Goal: Task Accomplishment & Management: Manage account settings

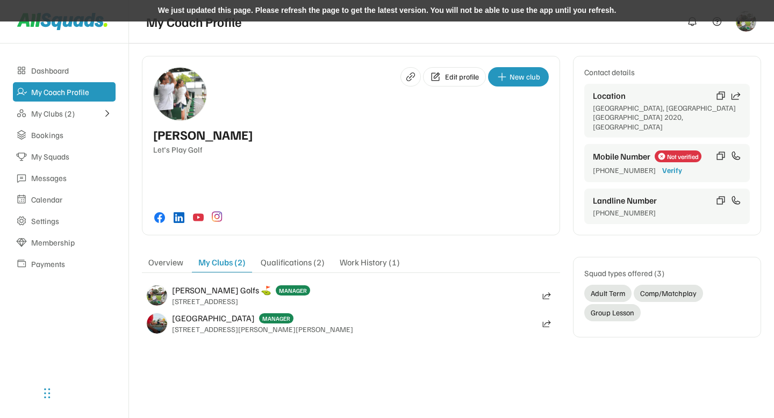
click at [303, 14] on div "We just updated this page. Please refresh the page to get the latest version. Y…" at bounding box center [387, 11] width 774 height 22
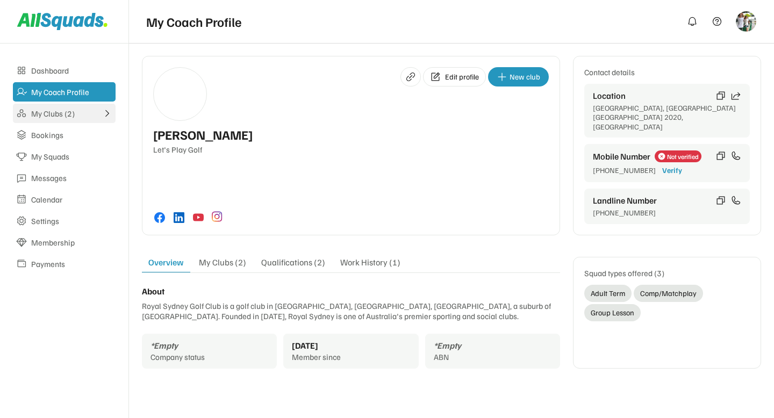
click at [45, 114] on div "My Clubs (2)" at bounding box center [64, 114] width 66 height 10
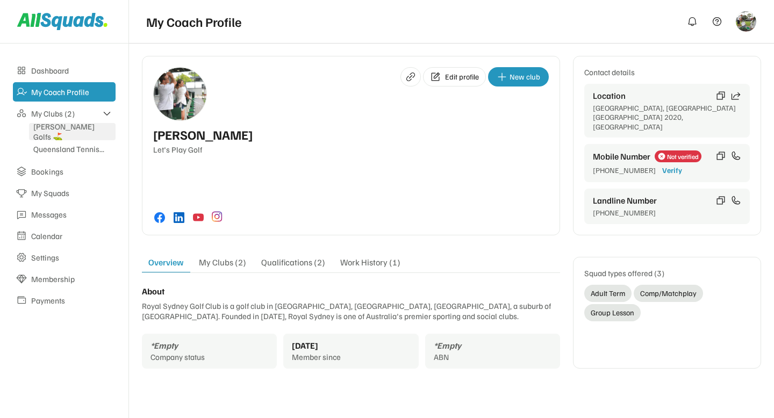
click at [56, 135] on div "McCoy Golfs ⛳️" at bounding box center [72, 131] width 78 height 20
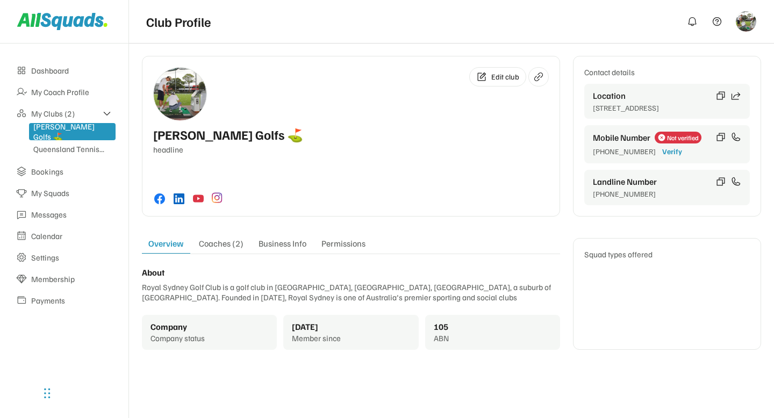
click at [235, 243] on div "Coaches (2)" at bounding box center [221, 245] width 58 height 15
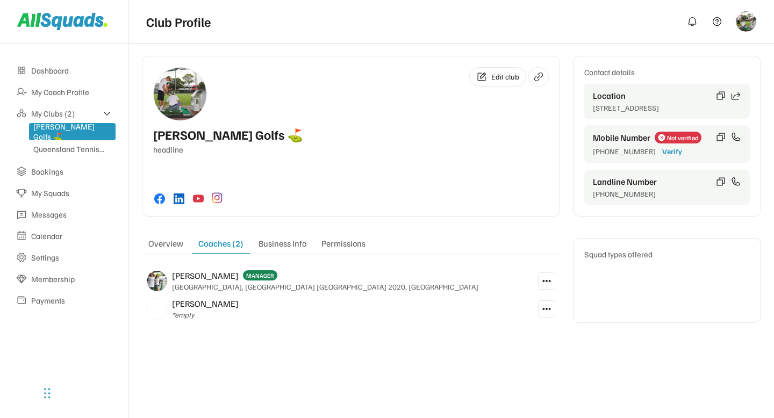
click at [541, 281] on button at bounding box center [546, 281] width 17 height 17
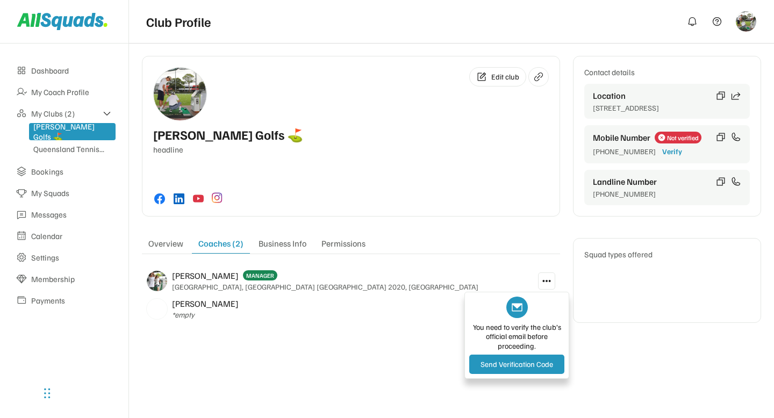
click at [444, 208] on div "Edit club McCoy Golfs ⛳️ headline" at bounding box center [351, 136] width 418 height 161
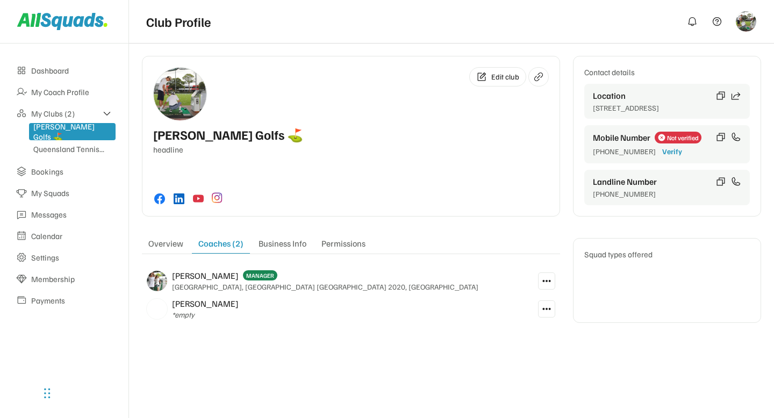
click at [545, 279] on icon at bounding box center [547, 281] width 10 height 10
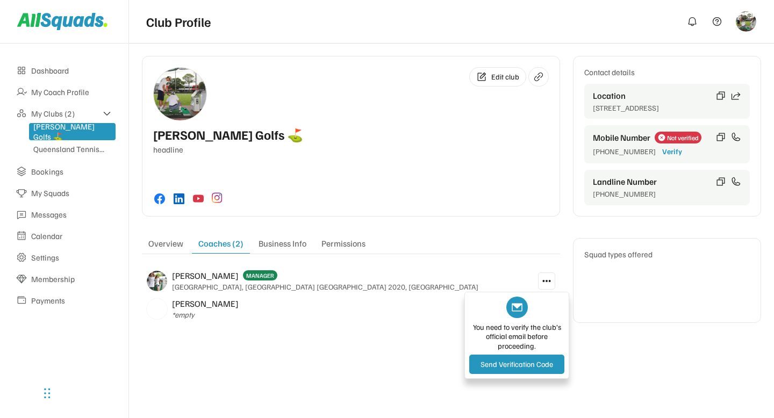
click at [349, 337] on div "Edit profile New club Arlene McCoy Let's Play Golf Contact details Location Syd…" at bounding box center [451, 199] width 645 height 312
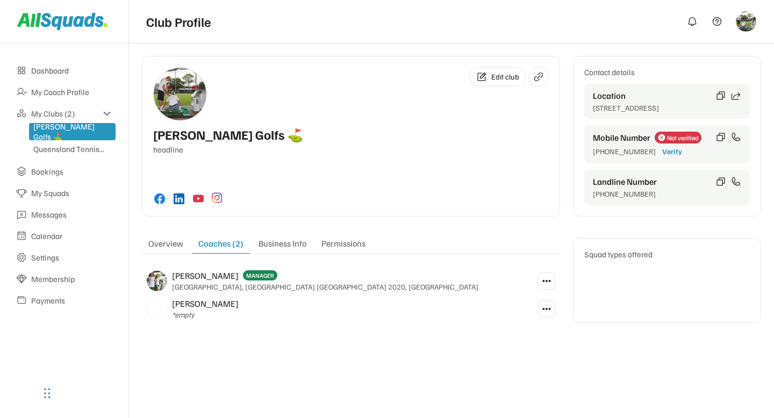
click at [547, 282] on icon at bounding box center [547, 281] width 10 height 10
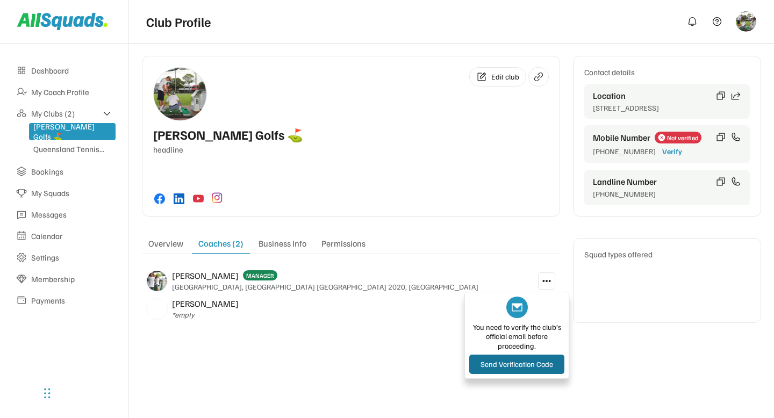
click at [502, 370] on button "Send Verification Code" at bounding box center [516, 364] width 95 height 19
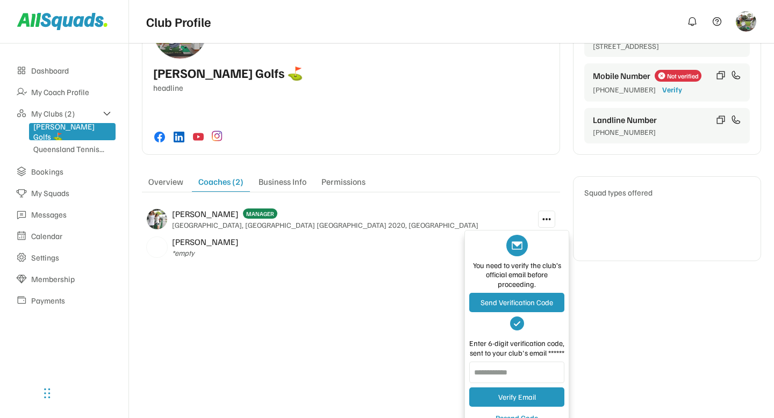
scroll to position [72, 0]
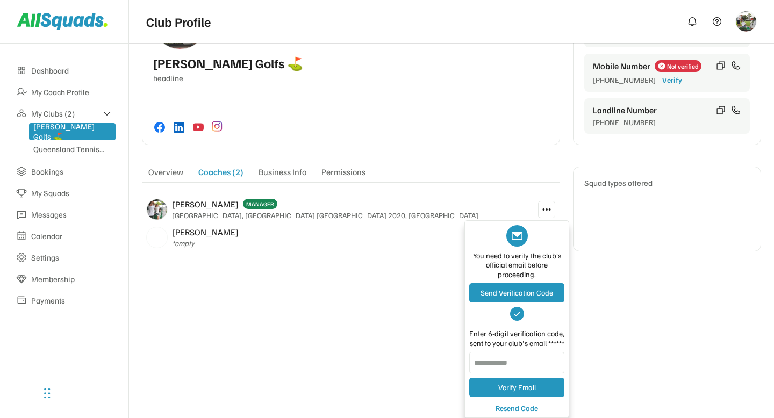
click at [496, 367] on input "input" at bounding box center [516, 363] width 95 height 22
click at [511, 363] on input "input" at bounding box center [516, 363] width 95 height 22
paste input "******"
type input "******"
click at [525, 390] on button "Verify Email" at bounding box center [516, 387] width 95 height 19
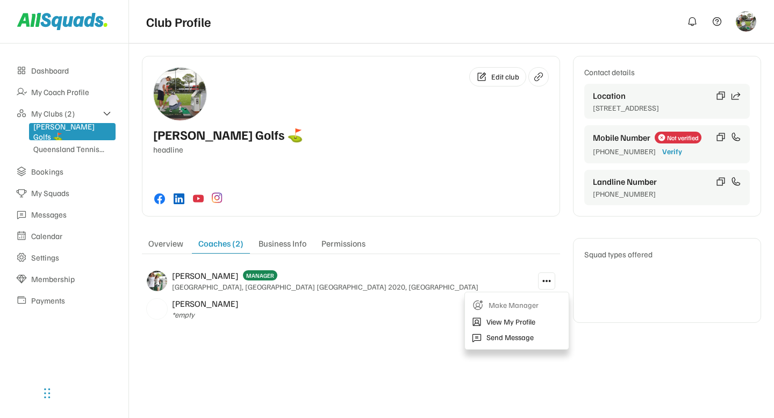
scroll to position [0, 0]
click at [382, 346] on div "Edit profile New club Arlene McCoy Let's Play Golf Contact details Location Syd…" at bounding box center [451, 199] width 645 height 312
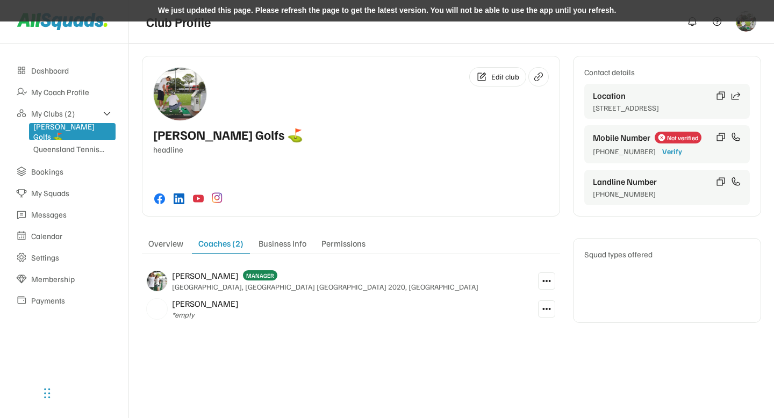
click at [332, 12] on div "We just updated this page. Please refresh the page to get the latest version. Y…" at bounding box center [387, 11] width 774 height 22
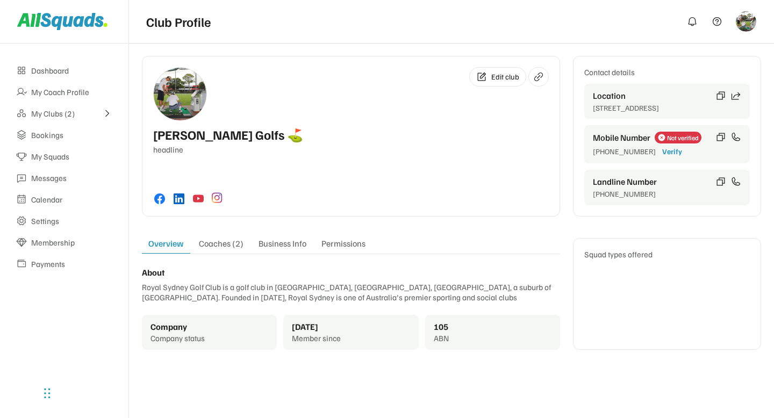
click at [216, 251] on div "Coaches (2)" at bounding box center [221, 245] width 58 height 15
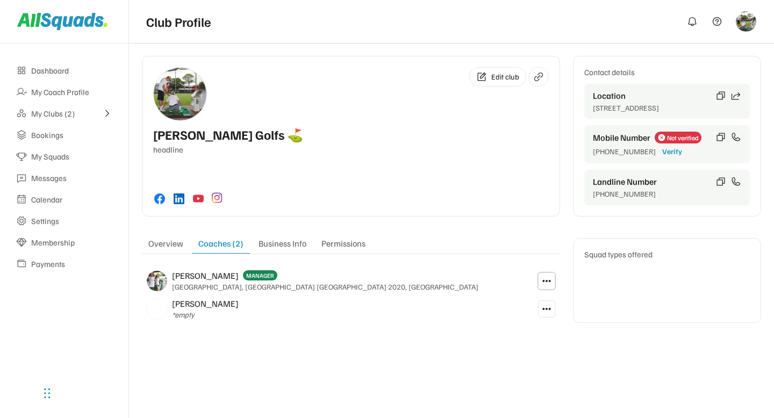
click at [550, 281] on icon at bounding box center [547, 281] width 10 height 10
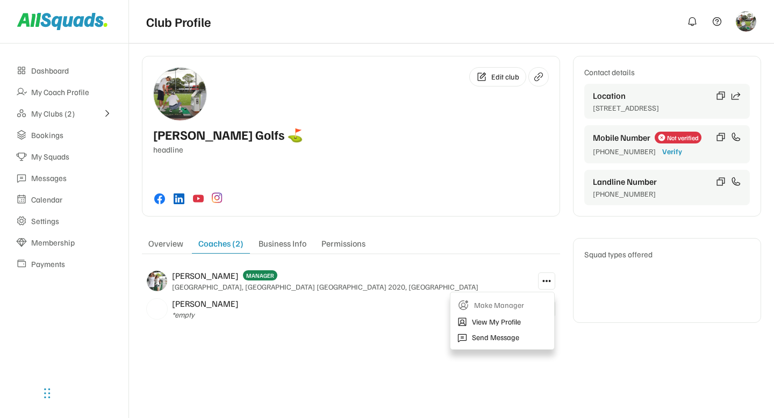
click at [501, 275] on div "Arlene - McCoy MANAGER Sydney Airport, Mascot NSW 2020, Australia" at bounding box center [337, 281] width 391 height 28
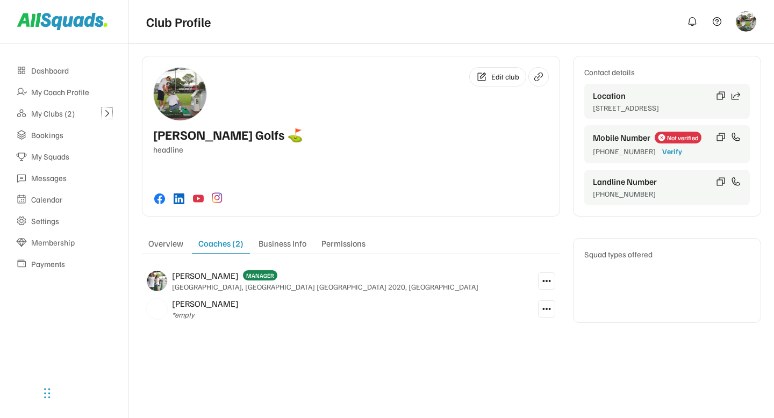
click at [106, 112] on icon at bounding box center [107, 114] width 10 height 10
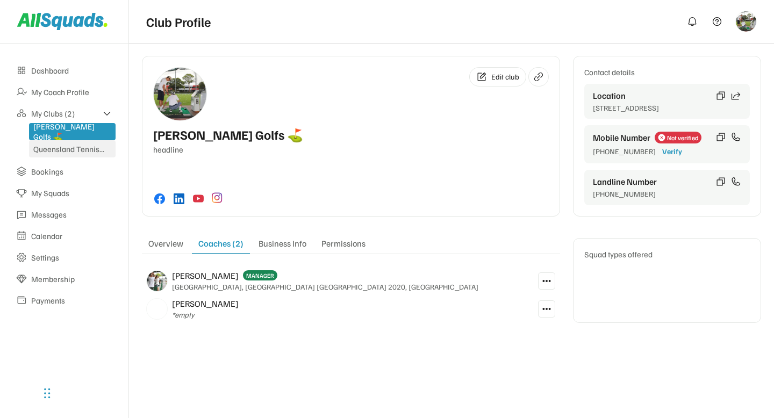
click at [83, 147] on div "Queensland Tennis..." at bounding box center [72, 149] width 78 height 10
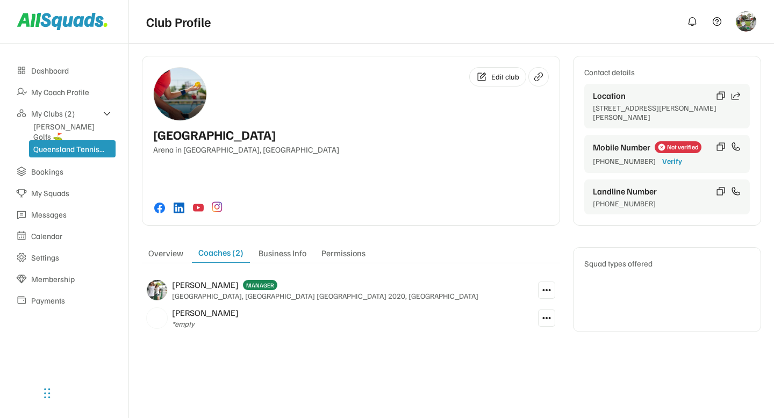
click at [545, 292] on icon at bounding box center [547, 290] width 10 height 10
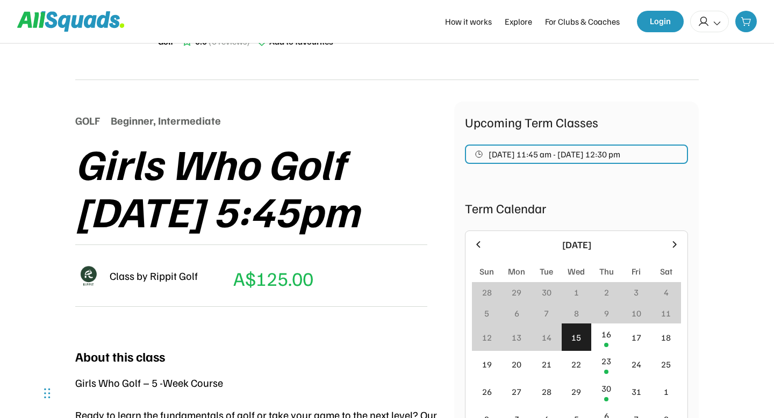
scroll to position [41, 0]
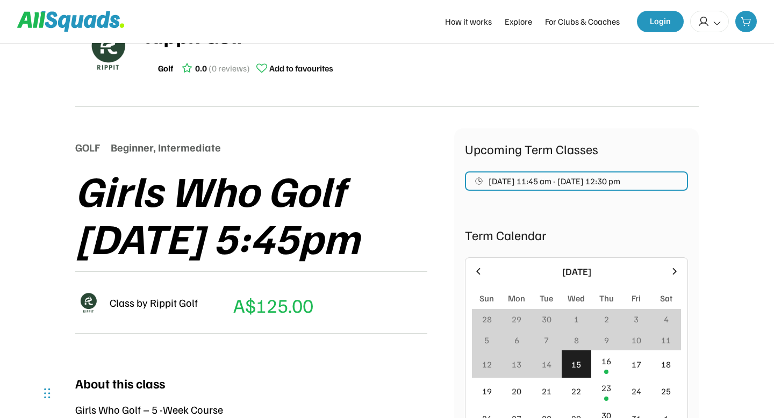
click at [384, 160] on div "GOLF Beginner, Intermediate Girls Who Golf [DATE] 5:45pm Class by Rippit Golf A…" at bounding box center [264, 238] width 379 height 221
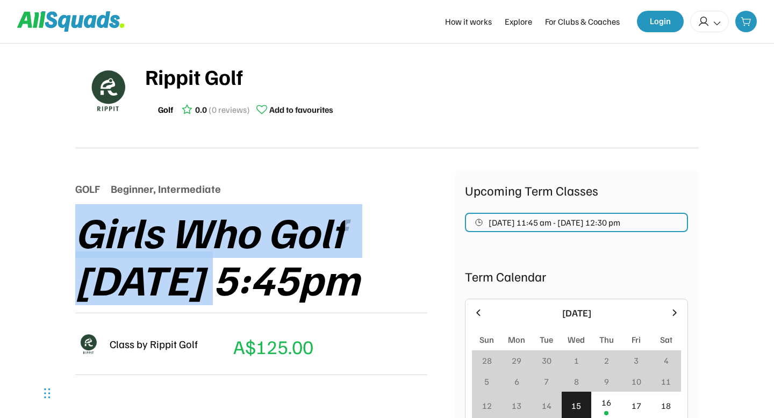
drag, startPoint x: 77, startPoint y: 233, endPoint x: 230, endPoint y: 271, distance: 157.0
click at [230, 271] on div "Girls Who Golf [DATE] 5:45pm" at bounding box center [264, 255] width 379 height 95
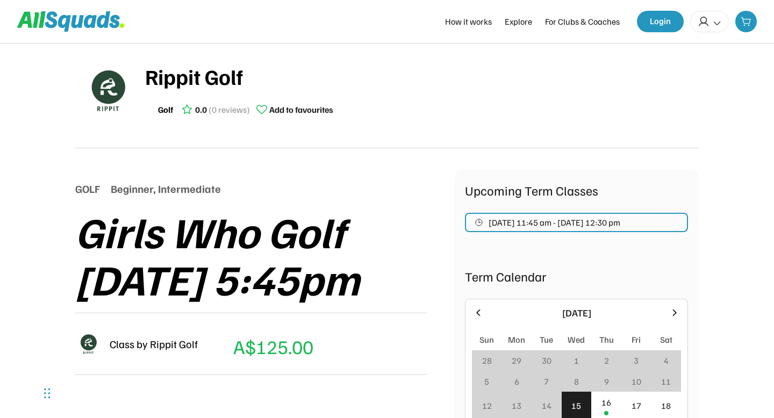
click at [288, 288] on div "Girls Who Golf Thursday 5:45pm" at bounding box center [264, 255] width 379 height 95
drag, startPoint x: 276, startPoint y: 284, endPoint x: 386, endPoint y: 284, distance: 110.2
click at [386, 284] on div "Girls Who Golf Thursday 5:45pm" at bounding box center [264, 255] width 379 height 95
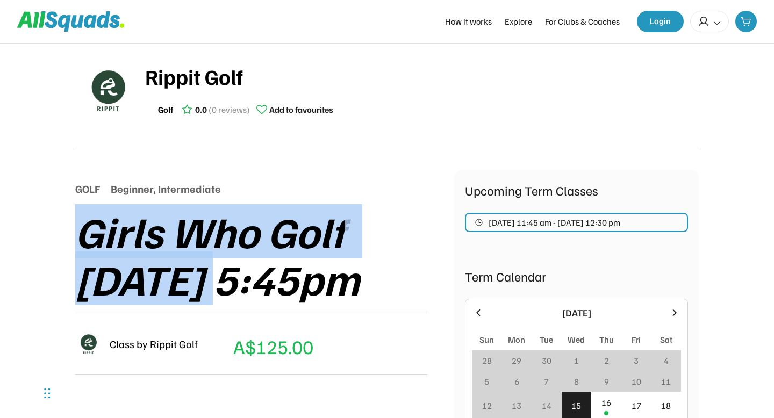
drag, startPoint x: 81, startPoint y: 238, endPoint x: 235, endPoint y: 280, distance: 159.9
click at [235, 280] on div "Girls Who Golf Thursday 5:45pm" at bounding box center [264, 255] width 379 height 95
click at [237, 280] on div "Girls Who Golf Thursday 5:45pm" at bounding box center [264, 255] width 379 height 95
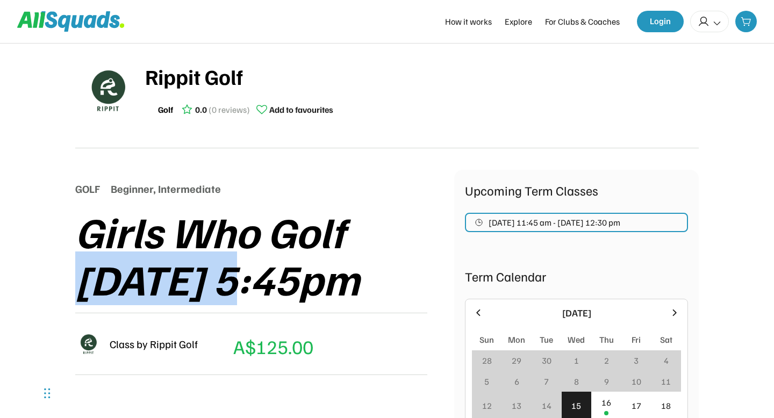
click at [237, 280] on div "Girls Who Golf Thursday 5:45pm" at bounding box center [264, 255] width 379 height 95
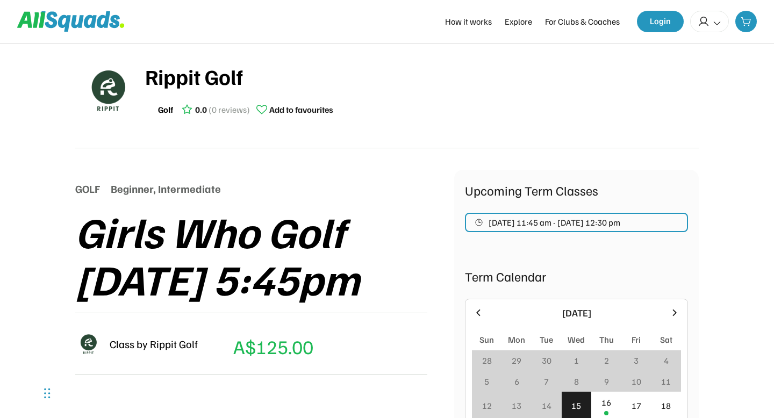
click at [184, 237] on div "Girls Who Golf Thursday 5:45pm" at bounding box center [264, 255] width 379 height 95
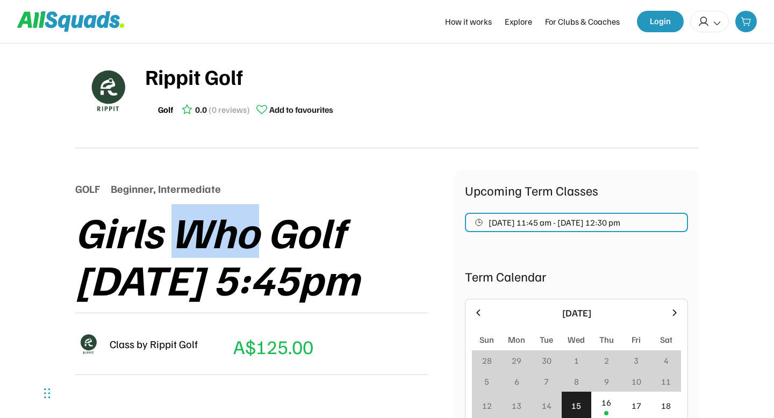
click at [184, 237] on div "Girls Who Golf Thursday 5:45pm" at bounding box center [264, 255] width 379 height 95
click at [170, 234] on div "Girls Who Golf Thursday 5:45pm" at bounding box center [264, 255] width 379 height 95
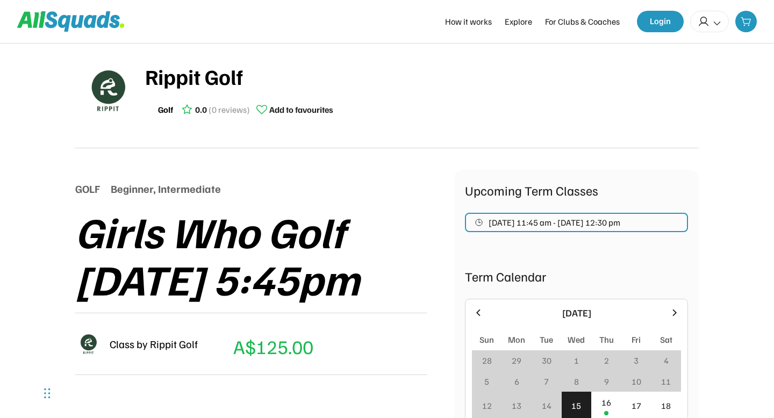
click at [312, 208] on div "Girls Who Golf Thursday 5:45pm" at bounding box center [264, 255] width 379 height 95
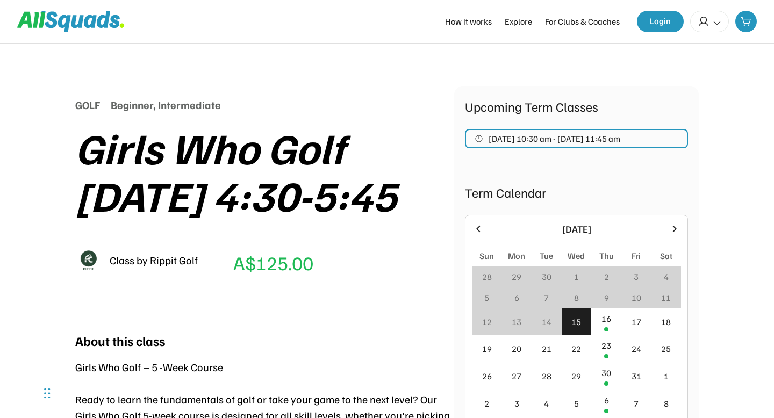
scroll to position [84, 0]
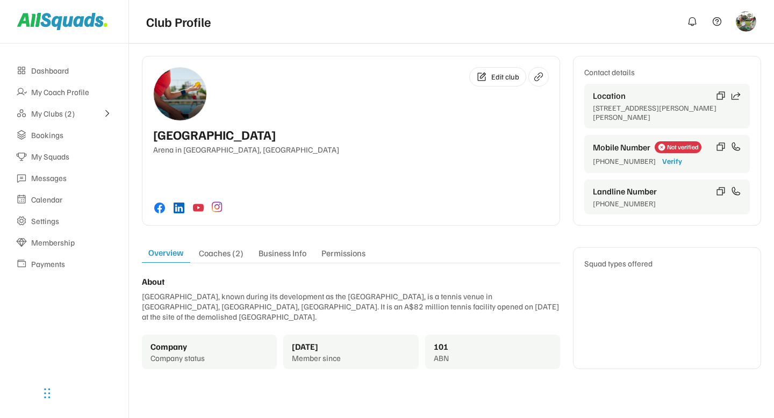
click at [232, 254] on div "Coaches (2)" at bounding box center [221, 255] width 58 height 15
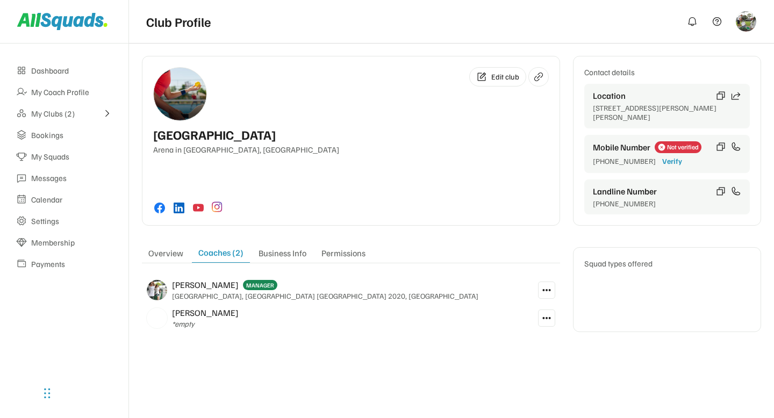
click at [548, 318] on icon at bounding box center [547, 318] width 10 height 10
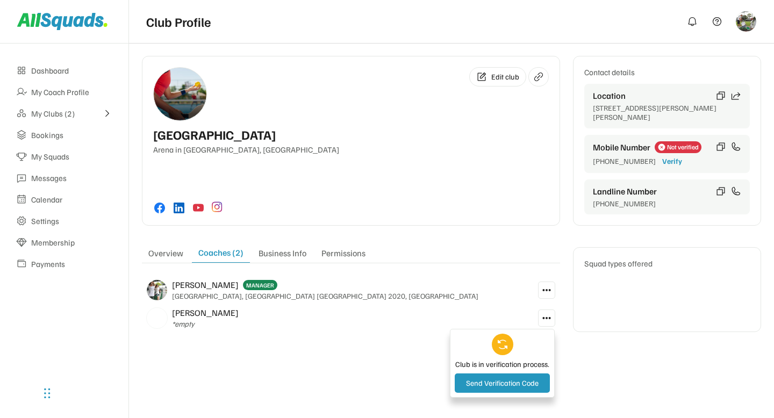
click at [547, 293] on icon at bounding box center [547, 290] width 10 height 10
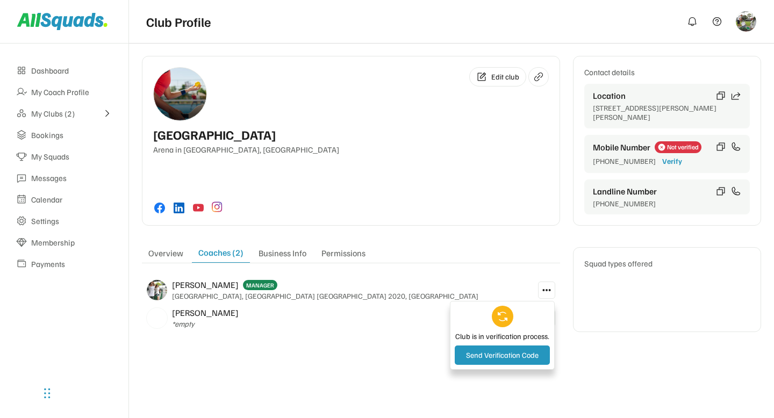
click at [407, 341] on div "Edit club Queensland Tennis Centre Arena in Tennyson, Australia Contact details…" at bounding box center [451, 199] width 619 height 287
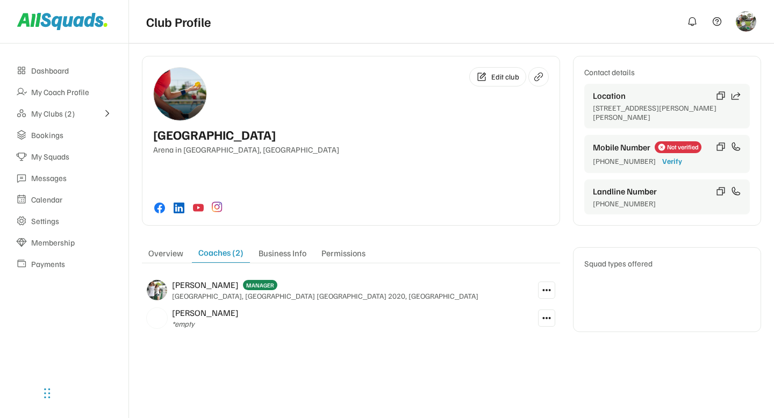
click at [108, 115] on icon at bounding box center [107, 114] width 10 height 10
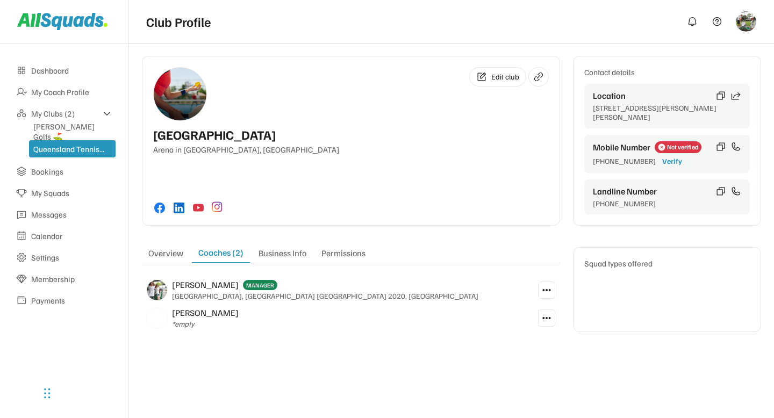
click at [278, 180] on div "Edit club Queensland Tennis Centre Arena in Tennyson, Australia" at bounding box center [351, 141] width 418 height 170
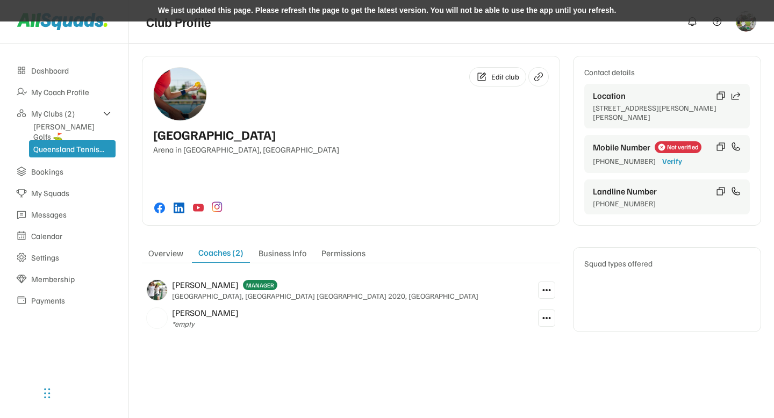
click at [366, 10] on div "We just updated this page. Please refresh the page to get the latest version. Y…" at bounding box center [387, 11] width 774 height 22
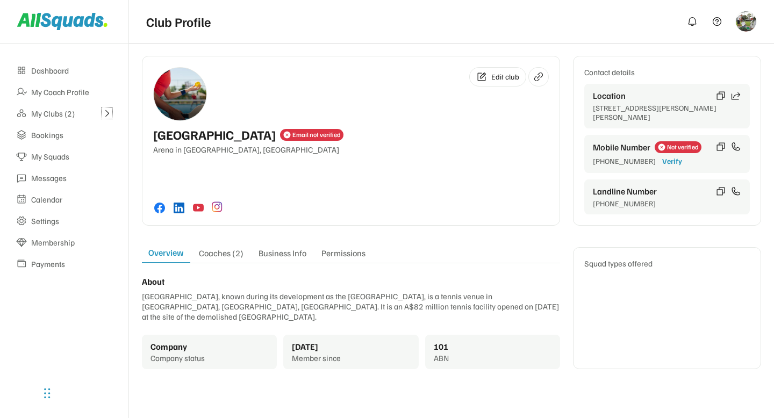
click at [104, 109] on icon at bounding box center [107, 114] width 10 height 10
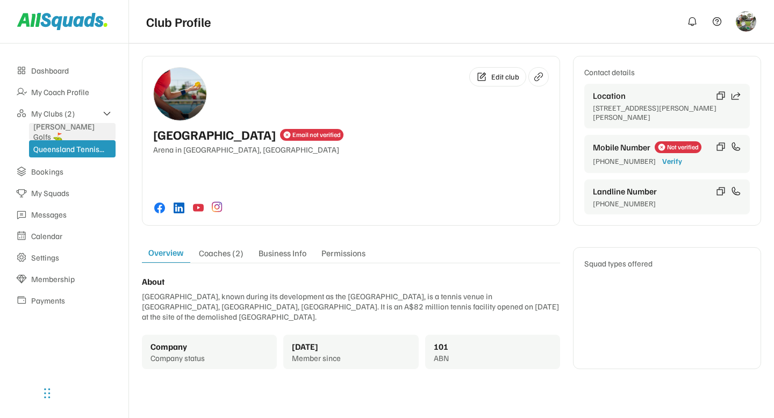
click at [69, 134] on div "[PERSON_NAME] Golfs ⛳️" at bounding box center [72, 131] width 78 height 20
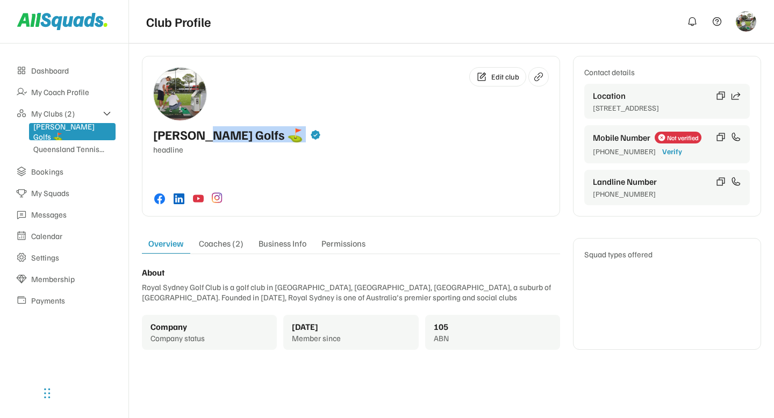
drag, startPoint x: 210, startPoint y: 137, endPoint x: 276, endPoint y: 140, distance: 66.2
click at [276, 140] on div "McCoy Golfs ⛳️ Email not verified" at bounding box center [351, 134] width 396 height 15
click at [279, 142] on div "McCoy Golfs ⛳️ Email not verified headline" at bounding box center [351, 140] width 396 height 27
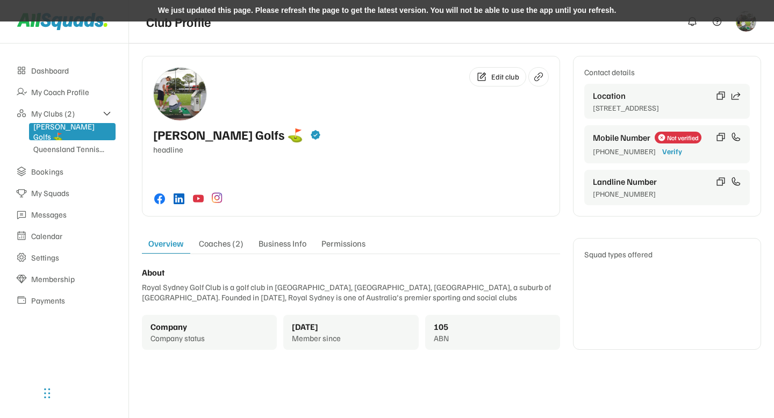
click at [348, 4] on div "We just updated this page. Please refresh the page to get the latest version. Y…" at bounding box center [387, 11] width 774 height 22
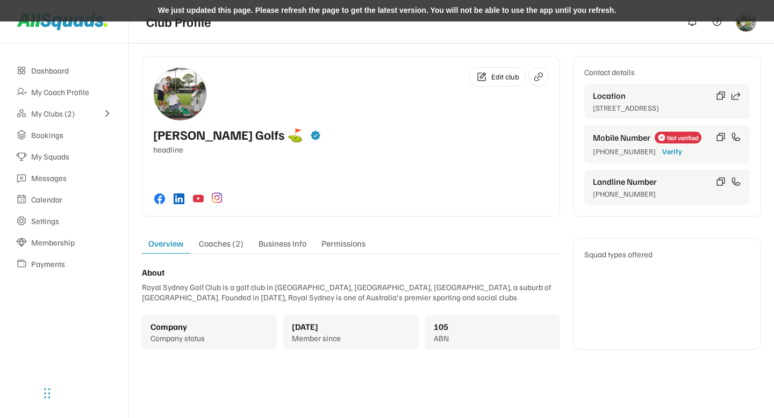
click at [355, 11] on div "We just updated this page. Please refresh the page to get the latest version. Y…" at bounding box center [387, 11] width 774 height 22
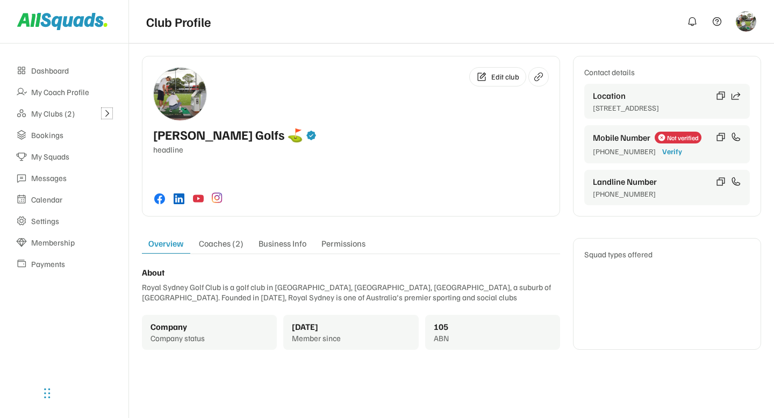
click at [109, 113] on use at bounding box center [107, 114] width 10 height 10
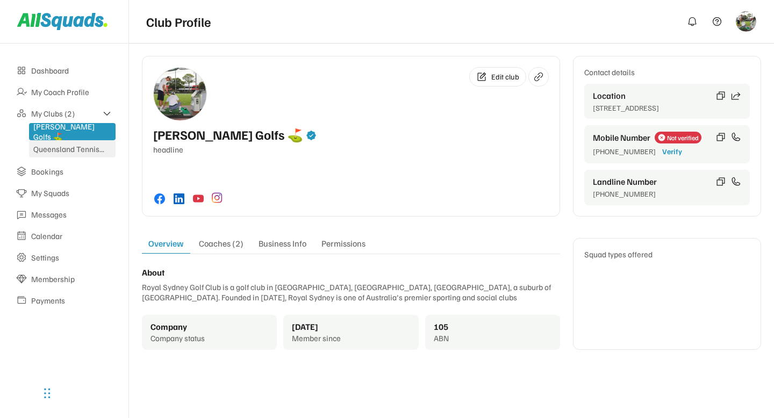
click at [74, 151] on div "Queensland Tennis..." at bounding box center [72, 149] width 78 height 10
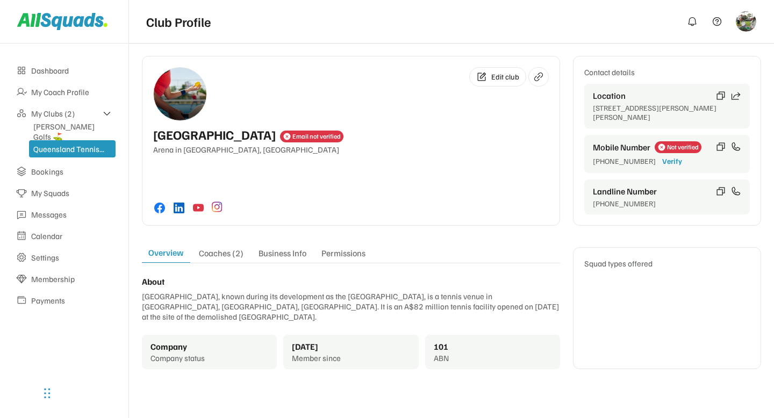
click at [438, 133] on div "Queensland Tennis Centre Email not verified" at bounding box center [351, 134] width 396 height 15
drag, startPoint x: 321, startPoint y: 136, endPoint x: 353, endPoint y: 136, distance: 31.2
click at [341, 136] on div "Email not verified" at bounding box center [316, 136] width 48 height 8
click at [390, 139] on div "Queensland Tennis Centre Email not verified" at bounding box center [351, 134] width 396 height 15
click at [55, 131] on div "McCoy Golfs ⛳️" at bounding box center [72, 131] width 78 height 20
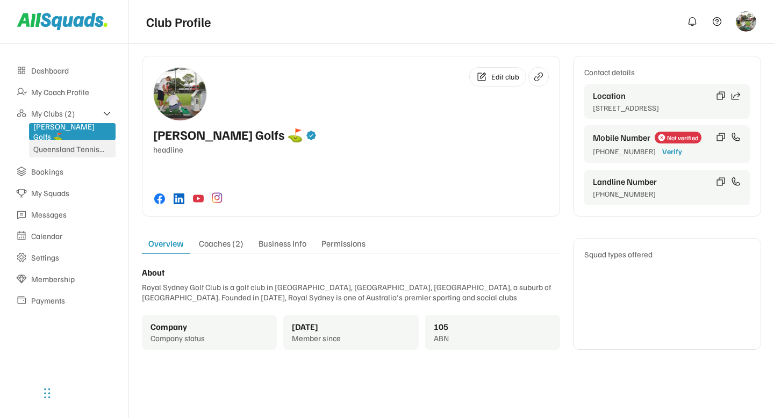
click at [51, 151] on div "Queensland Tennis..." at bounding box center [72, 149] width 78 height 10
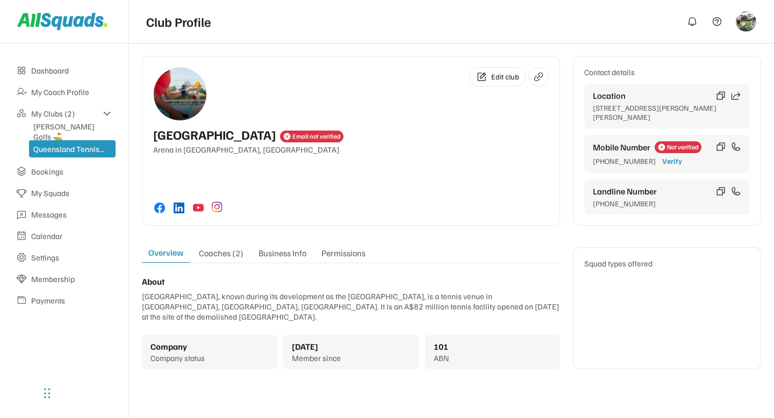
click at [421, 193] on div "Edit club Queensland Tennis Centre Email not verified Arena in Tennyson, Austra…" at bounding box center [351, 141] width 418 height 170
click at [63, 134] on div "McCoy Golfs ⛳️" at bounding box center [72, 131] width 78 height 20
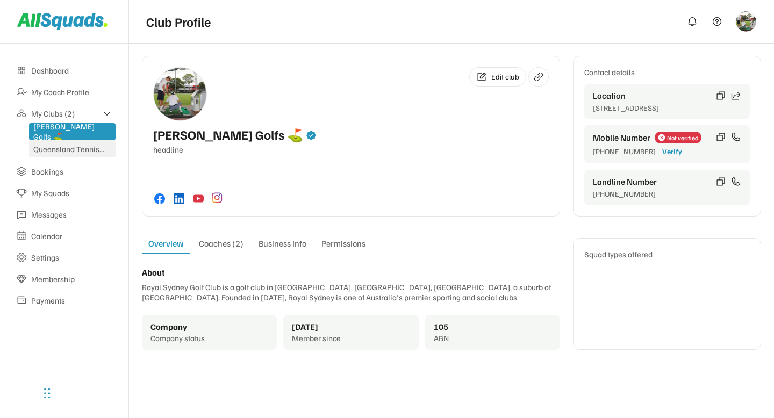
click at [62, 145] on div "Queensland Tennis..." at bounding box center [72, 149] width 78 height 10
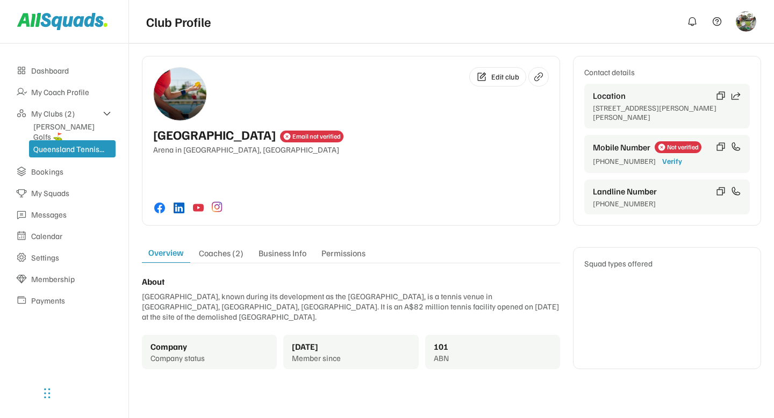
click at [331, 156] on div "Edit club Queensland Tennis Centre Email not verified Arena in Tennyson, Austra…" at bounding box center [351, 141] width 418 height 170
click at [472, 132] on div "Queensland Tennis Centre Email not verified" at bounding box center [351, 134] width 396 height 15
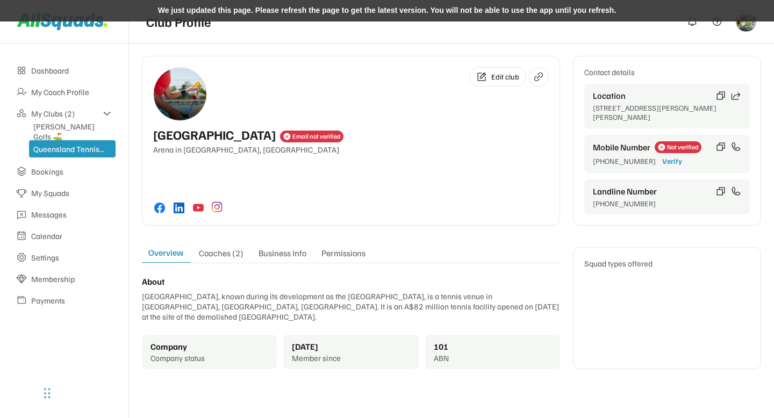
click at [374, 11] on div "We just updated this page. Please refresh the page to get the latest version. Y…" at bounding box center [387, 11] width 774 height 22
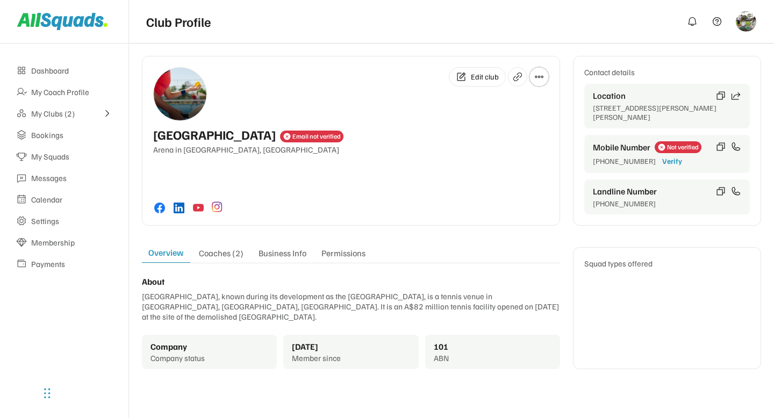
click at [539, 78] on icon at bounding box center [539, 77] width 10 height 10
click at [449, 177] on div "Edit club Queensland Tennis Centre Email not verified Arena in Tennyson, Austra…" at bounding box center [351, 141] width 418 height 170
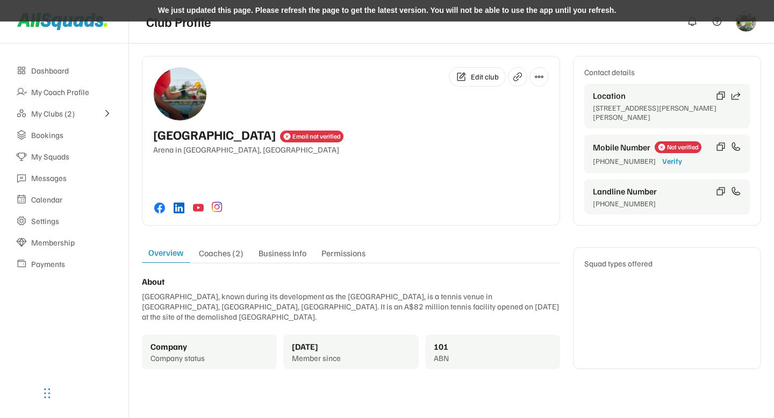
click at [396, 4] on div "We just updated this page. Please refresh the page to get the latest version. Y…" at bounding box center [387, 11] width 774 height 22
click at [335, 16] on div "We just updated this page. Please refresh the page to get the latest version. Y…" at bounding box center [387, 11] width 774 height 22
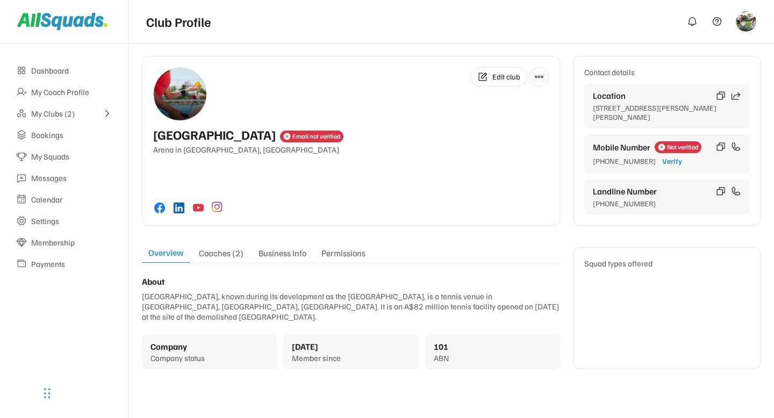
click at [542, 76] on icon at bounding box center [539, 77] width 10 height 10
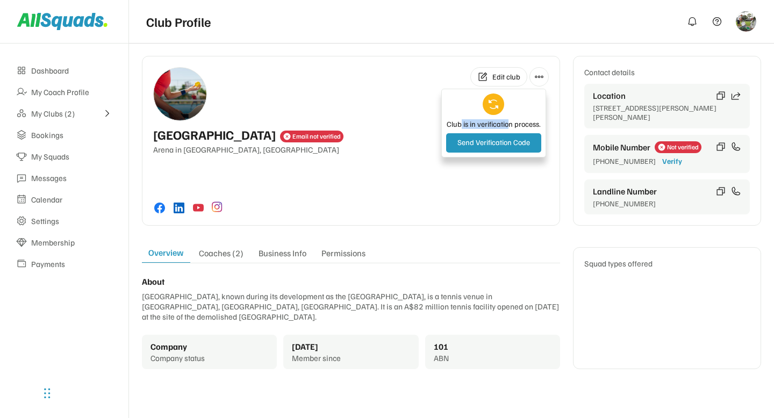
drag, startPoint x: 462, startPoint y: 125, endPoint x: 508, endPoint y: 127, distance: 46.3
click at [508, 127] on div "Club is in verification process." at bounding box center [493, 124] width 95 height 10
click at [483, 121] on div "Club is in verification process." at bounding box center [493, 124] width 95 height 10
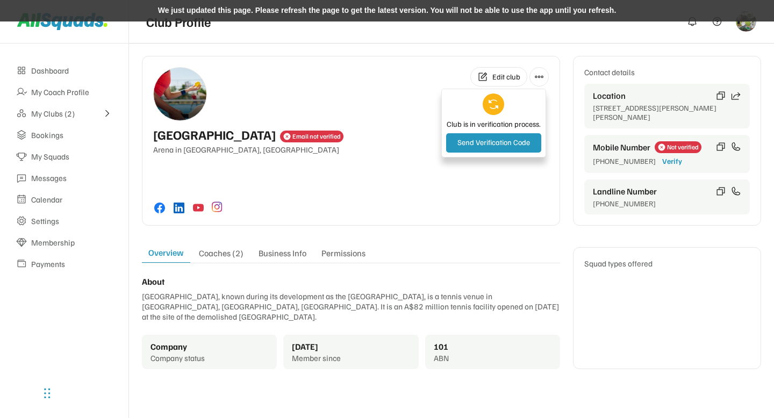
click at [395, 8] on div "We just updated this page. Please refresh the page to get the latest version. Y…" at bounding box center [387, 11] width 774 height 22
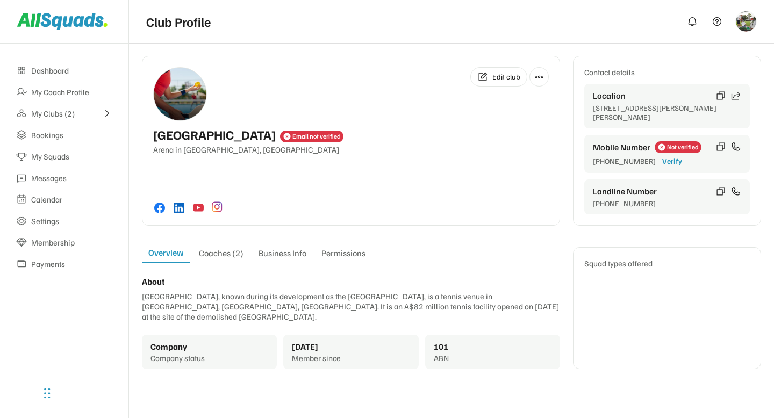
click at [544, 78] on button at bounding box center [539, 76] width 19 height 19
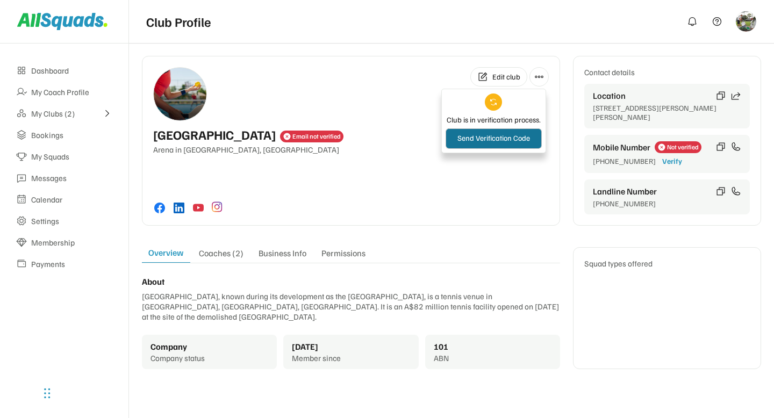
click at [494, 138] on button "Send Verification Code" at bounding box center [493, 138] width 95 height 19
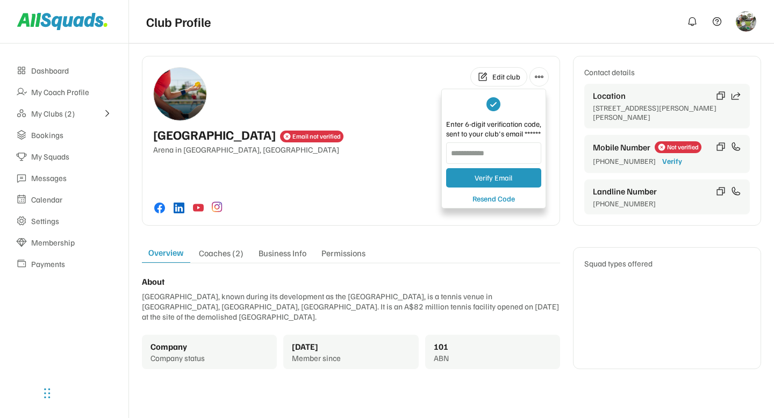
click at [475, 154] on input "input" at bounding box center [493, 153] width 95 height 22
paste input "******"
type input "******"
click at [484, 180] on button "Verify Email" at bounding box center [493, 177] width 95 height 19
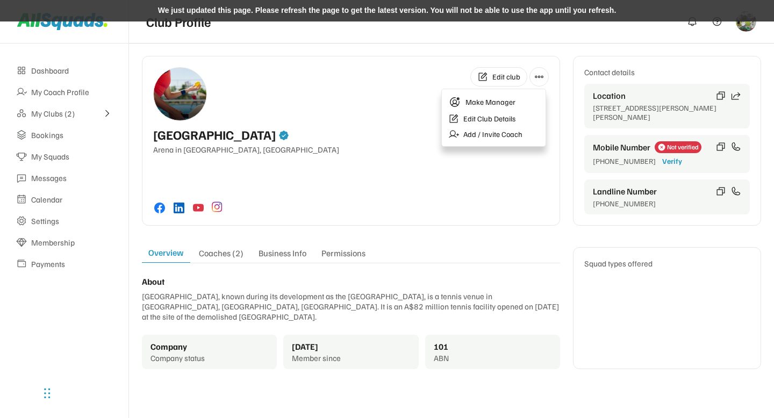
click at [400, 13] on div "We just updated this page. Please refresh the page to get the latest version. Y…" at bounding box center [387, 11] width 774 height 22
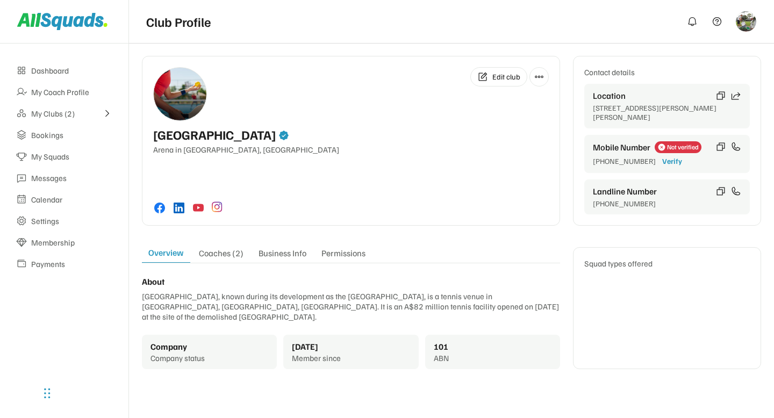
click at [540, 80] on icon at bounding box center [539, 77] width 10 height 10
click at [499, 101] on div "Copy profile link" at bounding box center [488, 101] width 51 height 10
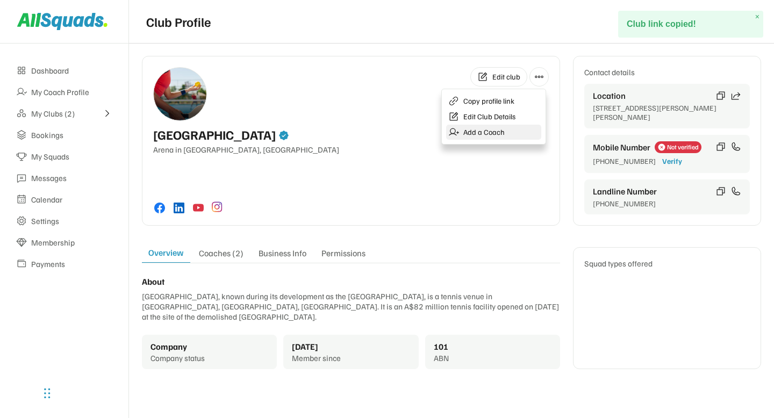
click at [476, 135] on div "Add a Coach" at bounding box center [483, 132] width 41 height 10
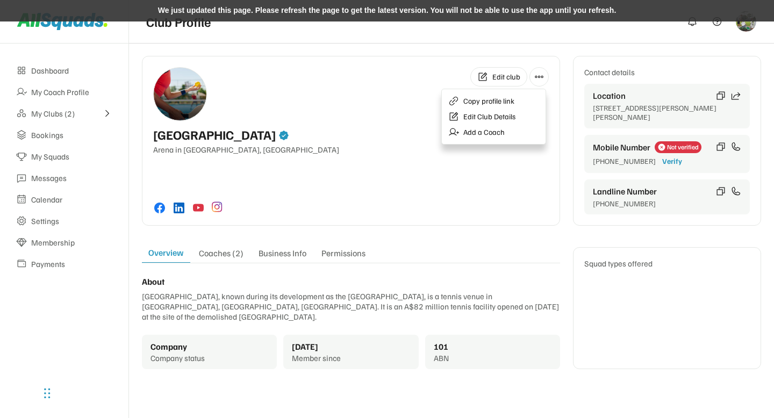
click at [354, 16] on div "We just updated this page. Please refresh the page to get the latest version. Y…" at bounding box center [387, 11] width 774 height 22
click at [409, 10] on div "We just updated this page. Please refresh the page to get the latest version. Y…" at bounding box center [387, 11] width 774 height 22
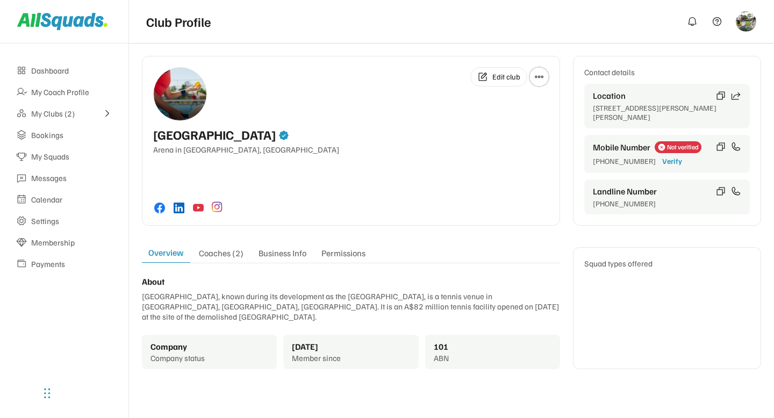
click at [544, 73] on button at bounding box center [539, 76] width 19 height 19
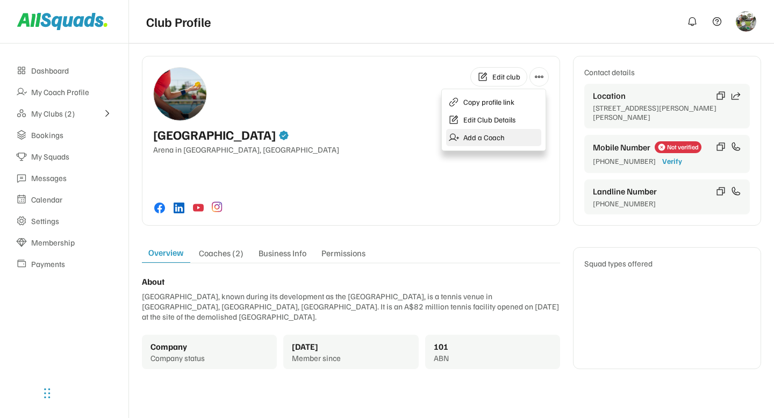
click at [476, 139] on div "Add a Coach" at bounding box center [483, 138] width 41 height 10
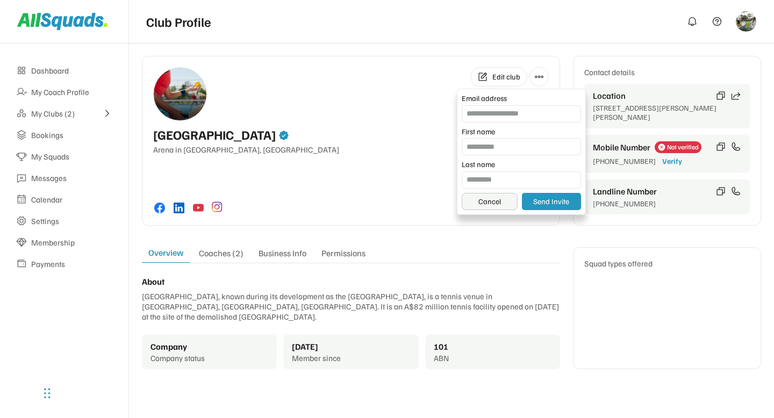
click at [495, 201] on button "Cancel" at bounding box center [490, 201] width 56 height 17
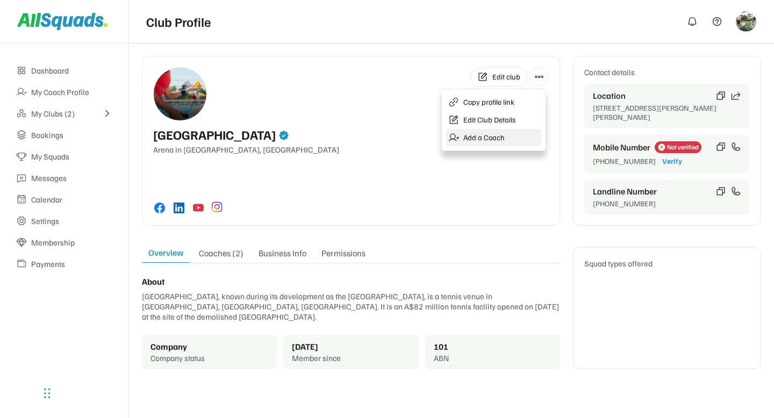
click at [483, 139] on div "Add a Coach" at bounding box center [483, 138] width 41 height 10
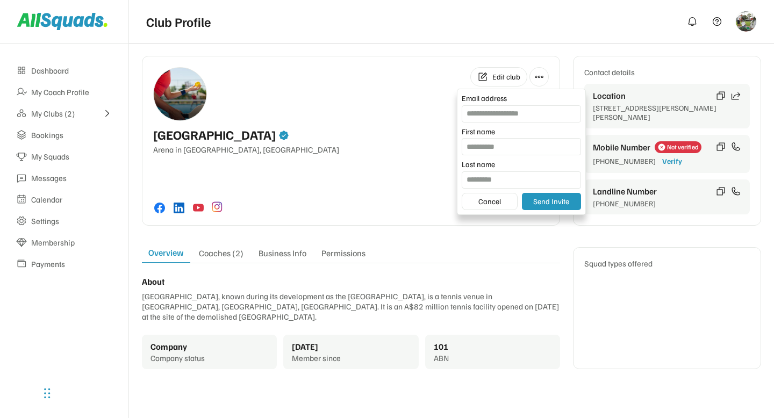
click at [485, 114] on input "email" at bounding box center [521, 113] width 119 height 17
click at [484, 200] on button "Cancel" at bounding box center [490, 201] width 56 height 17
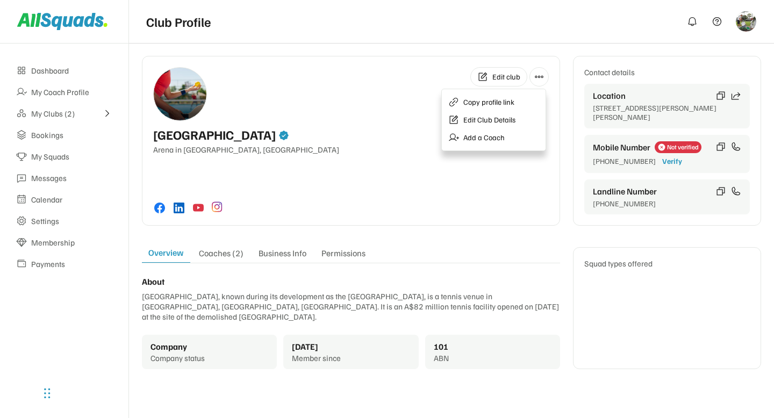
click at [474, 180] on div "Edit club [GEOGRAPHIC_DATA] in [GEOGRAPHIC_DATA], [GEOGRAPHIC_DATA]" at bounding box center [351, 141] width 418 height 170
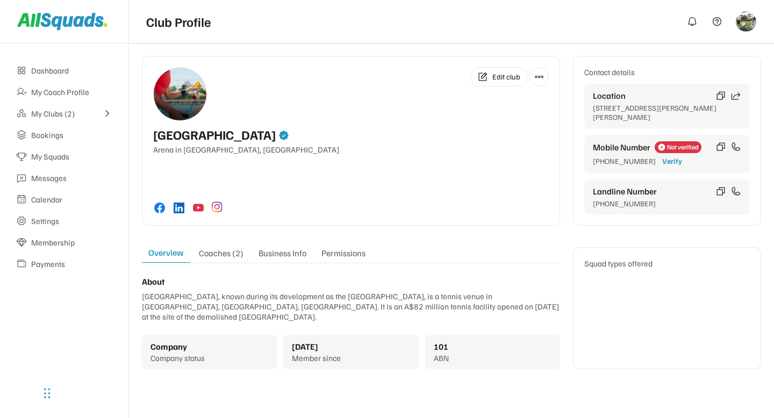
click at [538, 76] on icon at bounding box center [539, 77] width 10 height 10
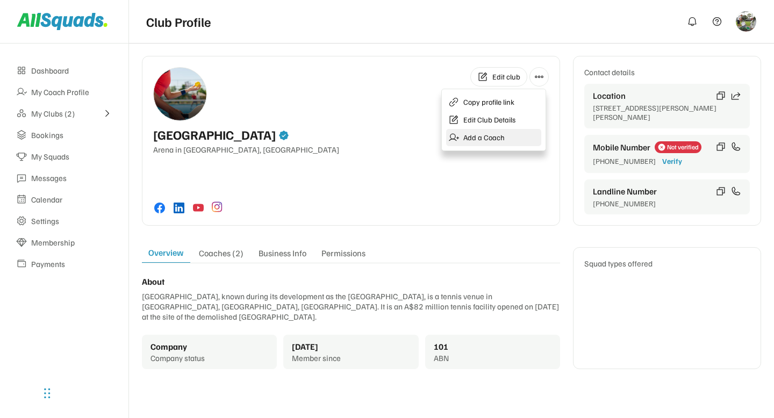
click at [482, 138] on div "Add a Coach" at bounding box center [483, 138] width 41 height 10
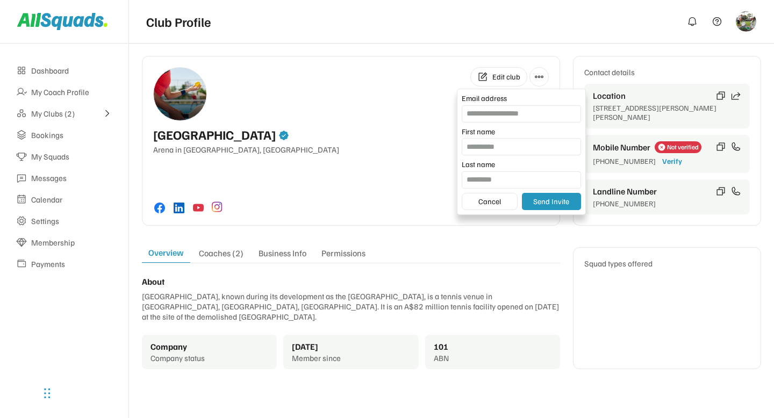
click at [486, 114] on input "email" at bounding box center [521, 113] width 119 height 17
paste input "**********"
type input "**********"
click at [487, 143] on input "input" at bounding box center [521, 146] width 119 height 17
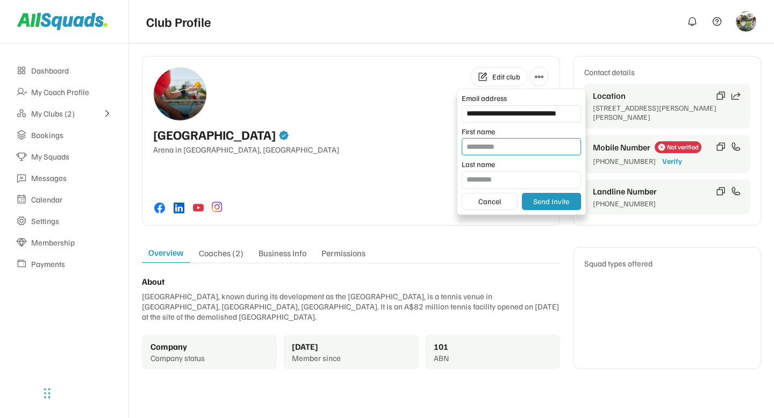
scroll to position [0, 0]
type input "****"
type input "*****"
click at [549, 201] on button "Send Invite" at bounding box center [551, 201] width 59 height 17
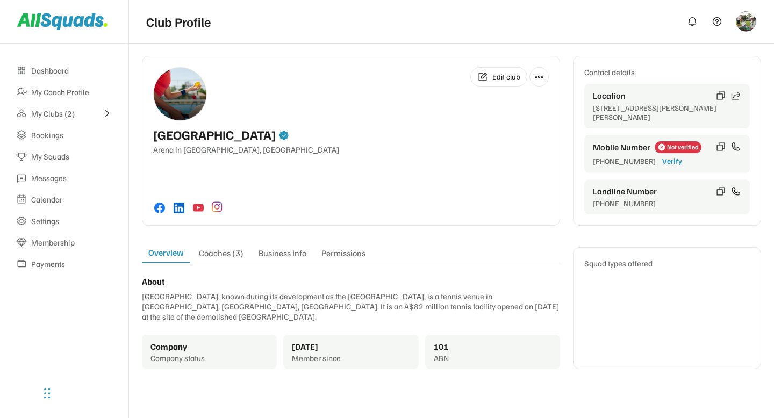
click at [205, 248] on div "Coaches (3)" at bounding box center [221, 255] width 58 height 15
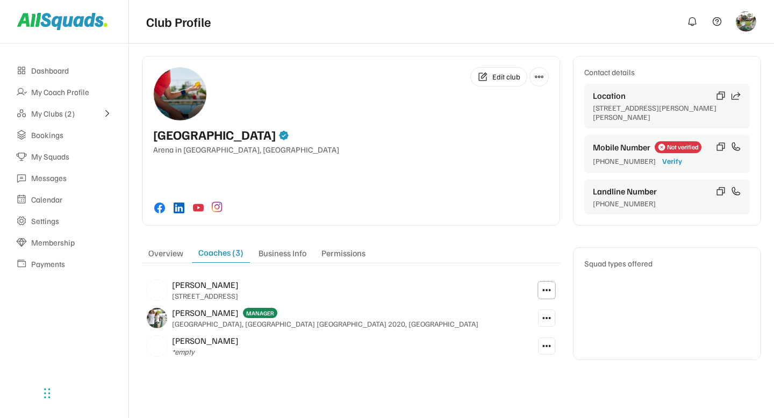
click at [544, 285] on icon at bounding box center [547, 290] width 10 height 10
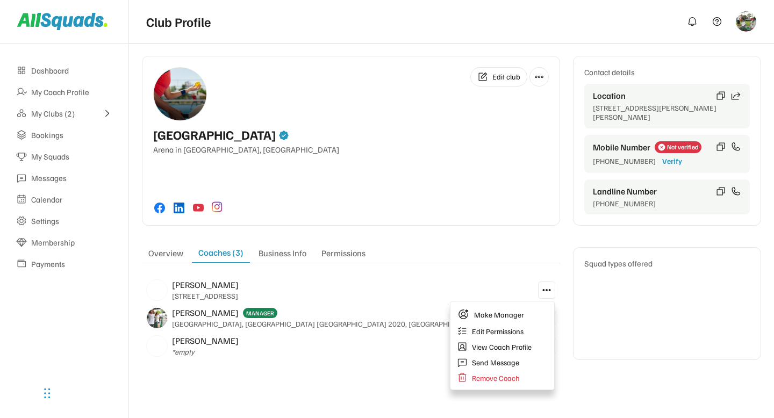
click at [418, 345] on div "Malik - McCoy *empty" at bounding box center [337, 346] width 391 height 28
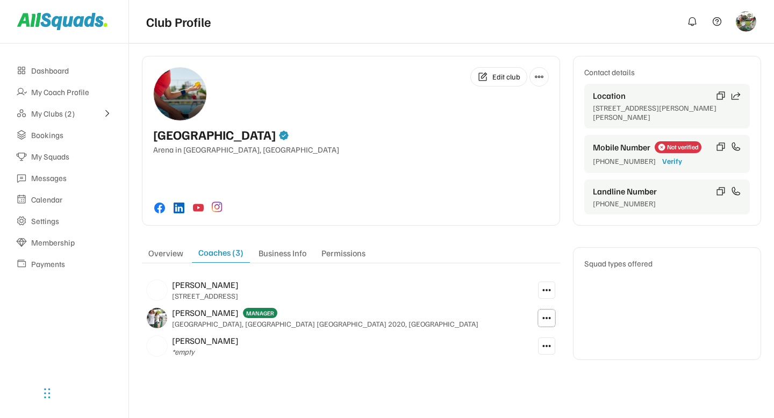
click at [553, 312] on button at bounding box center [546, 318] width 17 height 17
click at [423, 364] on div "Edit club Queensland Tennis Centre Arena in Tennyson, Australia Contact details…" at bounding box center [451, 213] width 619 height 315
click at [546, 318] on use at bounding box center [547, 318] width 10 height 10
click at [418, 374] on div "Edit club Queensland Tennis Centre Arena in Tennyson, Australia Contact details…" at bounding box center [451, 217] width 645 height 349
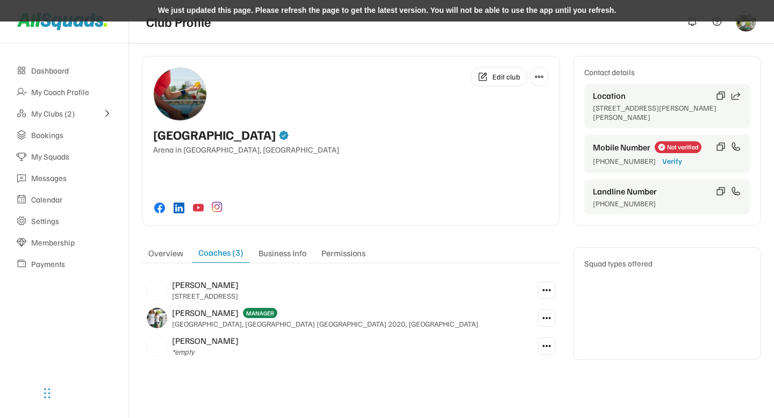
click at [377, 16] on div "We just updated this page. Please refresh the page to get the latest version. Y…" at bounding box center [387, 11] width 774 height 22
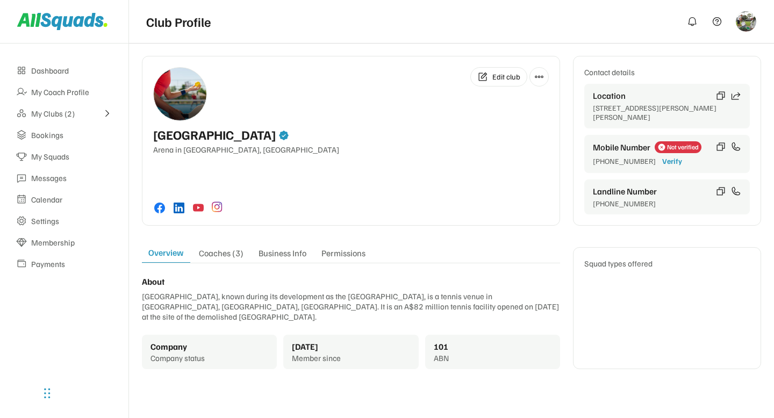
click at [540, 78] on icon at bounding box center [539, 77] width 10 height 10
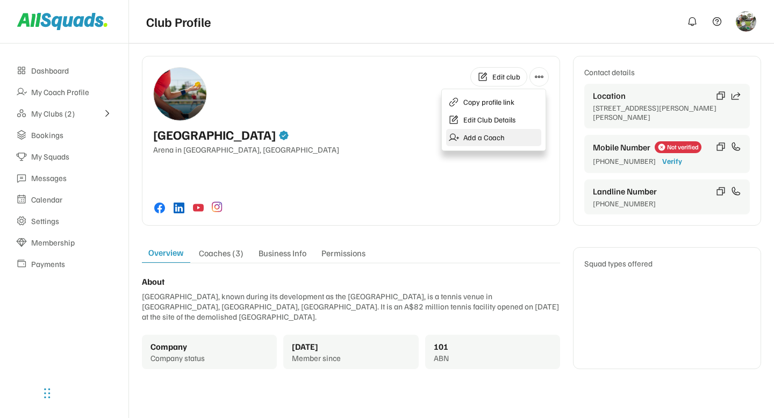
click at [482, 131] on div "Add a Coach" at bounding box center [493, 137] width 95 height 17
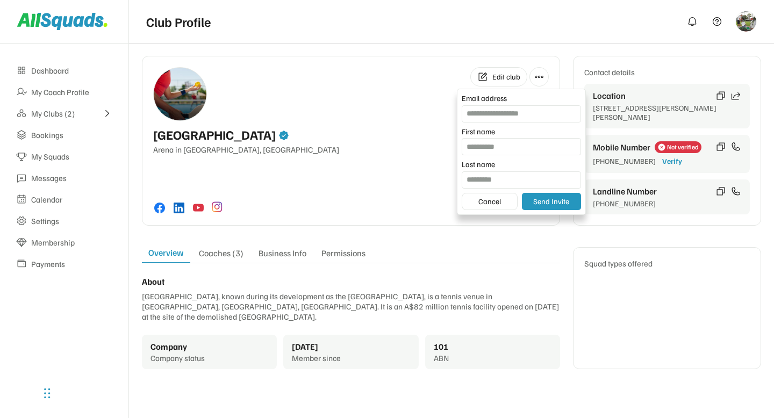
click at [488, 116] on input "email" at bounding box center [521, 113] width 119 height 17
paste input "**********"
type input "**********"
click at [488, 149] on input "input" at bounding box center [521, 146] width 119 height 17
type input "***"
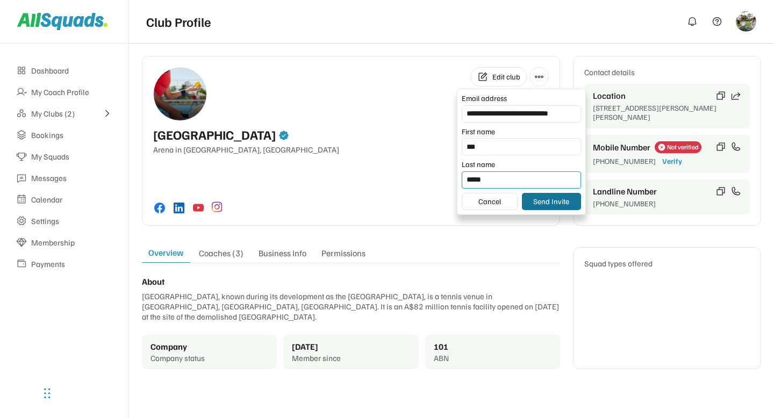
type input "*****"
click at [543, 202] on button "Send Invite" at bounding box center [551, 201] width 59 height 17
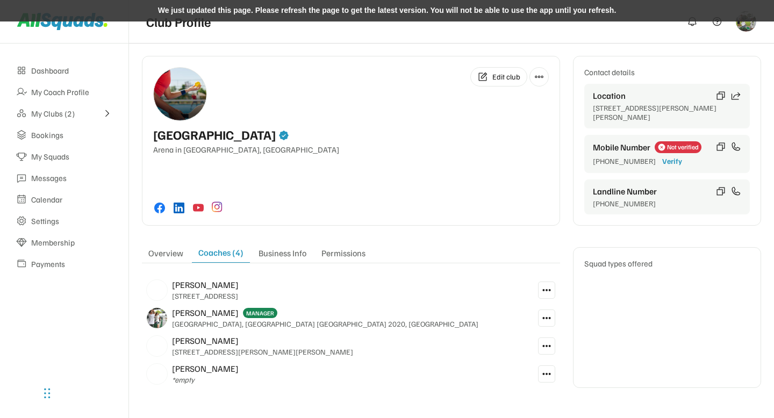
click at [358, 11] on div "We just updated this page. Please refresh the page to get the latest version. Y…" at bounding box center [387, 11] width 774 height 22
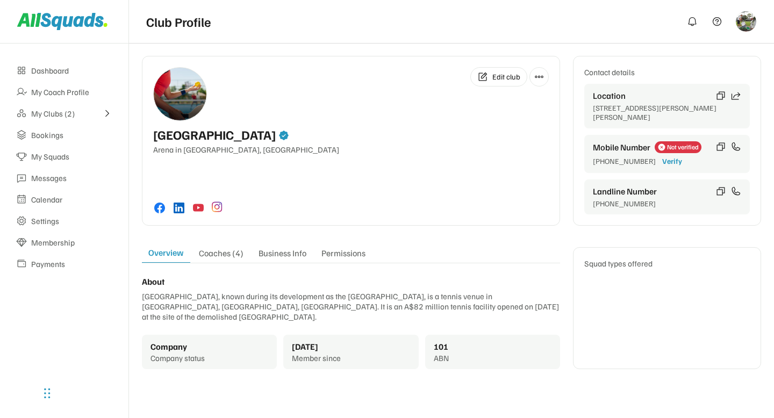
click at [103, 113] on icon at bounding box center [107, 114] width 10 height 10
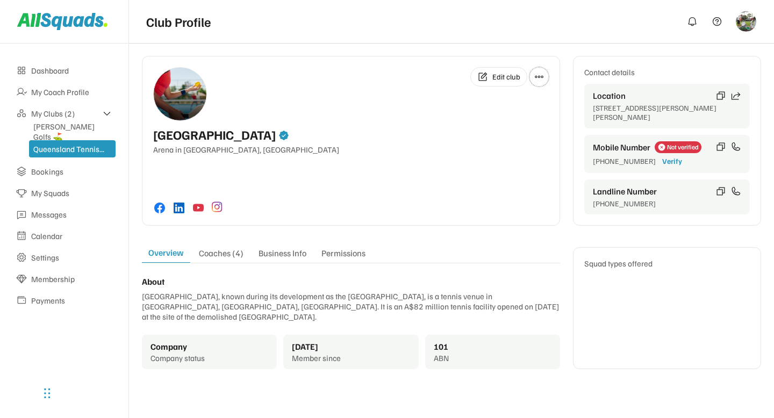
click at [542, 80] on icon at bounding box center [539, 77] width 10 height 10
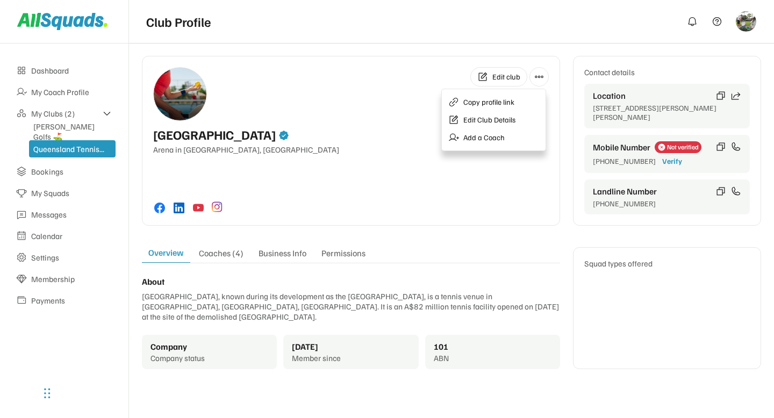
click at [365, 174] on div "Edit club [GEOGRAPHIC_DATA] in [GEOGRAPHIC_DATA], [GEOGRAPHIC_DATA]" at bounding box center [351, 141] width 418 height 170
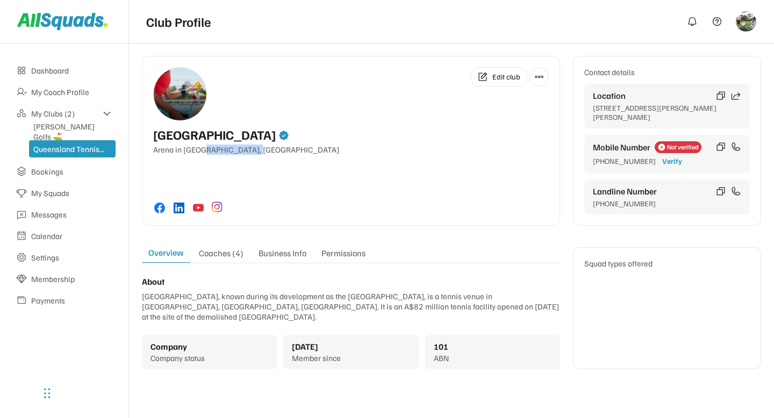
drag, startPoint x: 204, startPoint y: 149, endPoint x: 253, endPoint y: 150, distance: 48.9
click at [253, 150] on div "Arena in [GEOGRAPHIC_DATA], [GEOGRAPHIC_DATA]" at bounding box center [351, 150] width 396 height 10
click at [274, 159] on div "Edit club [GEOGRAPHIC_DATA] in [GEOGRAPHIC_DATA], [GEOGRAPHIC_DATA]" at bounding box center [351, 141] width 418 height 170
click at [302, 173] on div "Edit club [GEOGRAPHIC_DATA] in [GEOGRAPHIC_DATA], [GEOGRAPHIC_DATA]" at bounding box center [351, 141] width 418 height 170
click at [344, 167] on div "Edit club Queensland Tennis Centre Arena in Tennyson, Australia" at bounding box center [351, 141] width 418 height 170
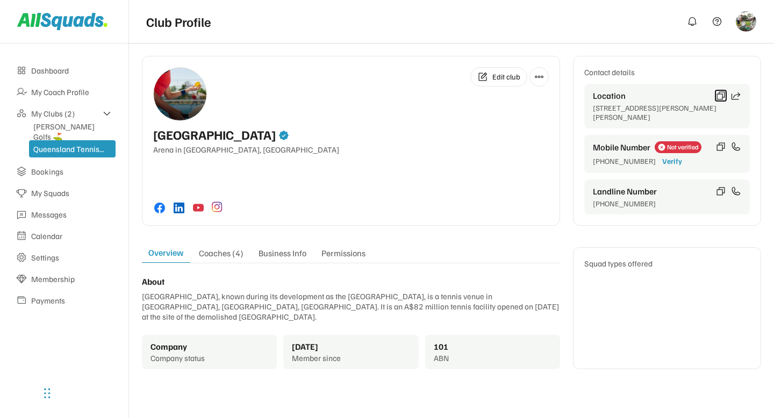
click at [720, 96] on icon at bounding box center [721, 95] width 11 height 11
click at [722, 147] on icon at bounding box center [721, 146] width 11 height 11
click at [703, 169] on div "Mobile Number Not verified +61732143800 Verify" at bounding box center [667, 154] width 166 height 38
click at [722, 190] on icon at bounding box center [721, 191] width 11 height 11
click at [546, 172] on div "Edit club [GEOGRAPHIC_DATA] in [GEOGRAPHIC_DATA], [GEOGRAPHIC_DATA]" at bounding box center [351, 141] width 418 height 170
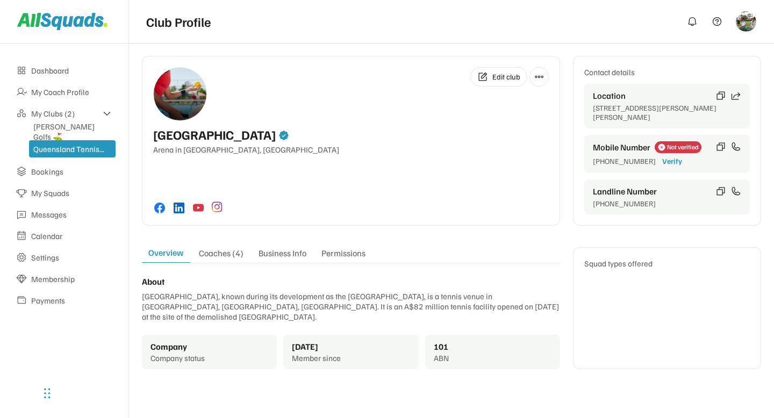
click at [449, 169] on div "Edit club [GEOGRAPHIC_DATA] in [GEOGRAPHIC_DATA], [GEOGRAPHIC_DATA]" at bounding box center [351, 141] width 418 height 170
click at [237, 252] on div "Coaches (4)" at bounding box center [221, 255] width 58 height 15
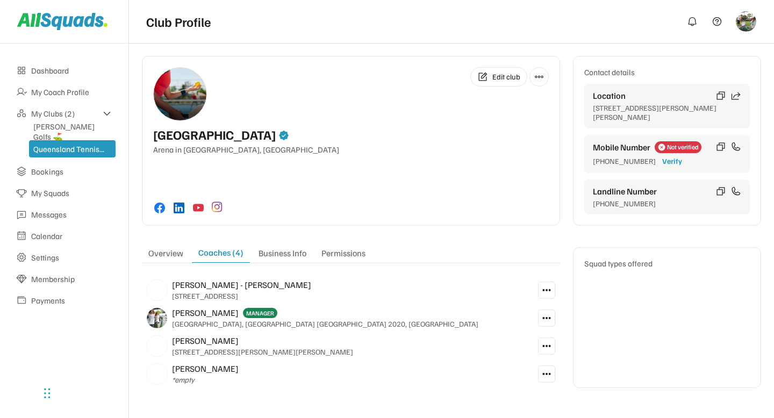
click at [287, 250] on div "Business Info" at bounding box center [282, 255] width 61 height 15
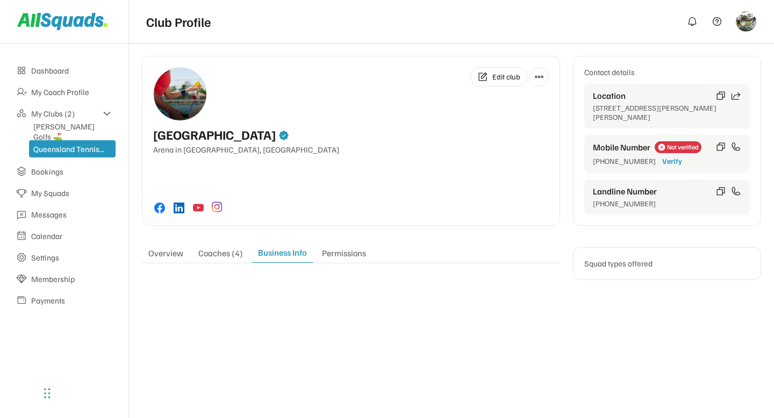
click at [341, 262] on div "Permissions" at bounding box center [344, 255] width 57 height 15
click at [289, 255] on div "Business Info" at bounding box center [282, 255] width 61 height 15
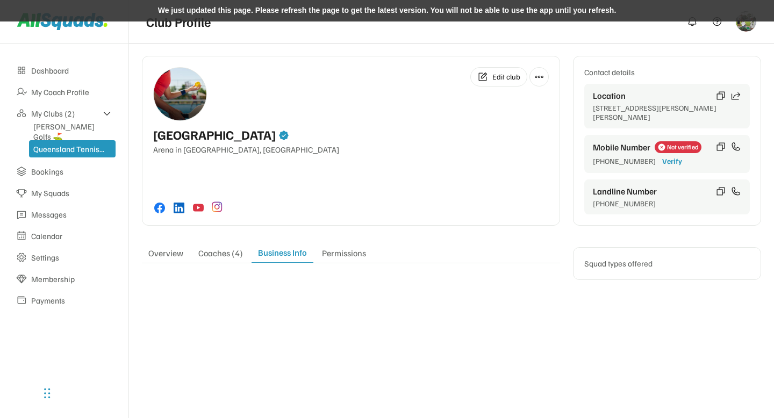
click at [390, 10] on div "We just updated this page. Please refresh the page to get the latest version. Y…" at bounding box center [387, 11] width 774 height 22
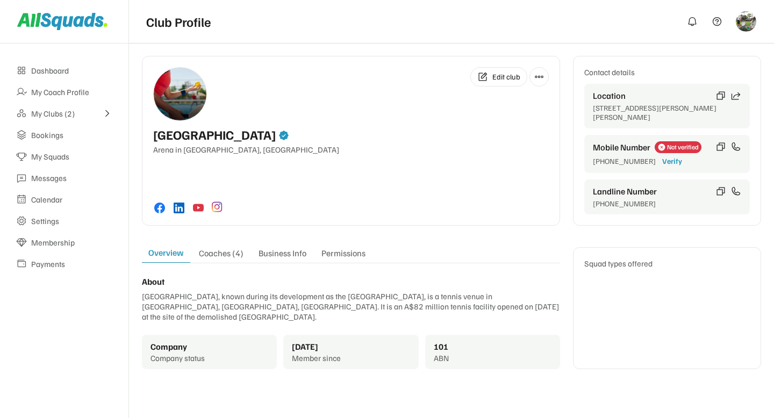
click at [281, 255] on div "Business Info" at bounding box center [282, 255] width 61 height 15
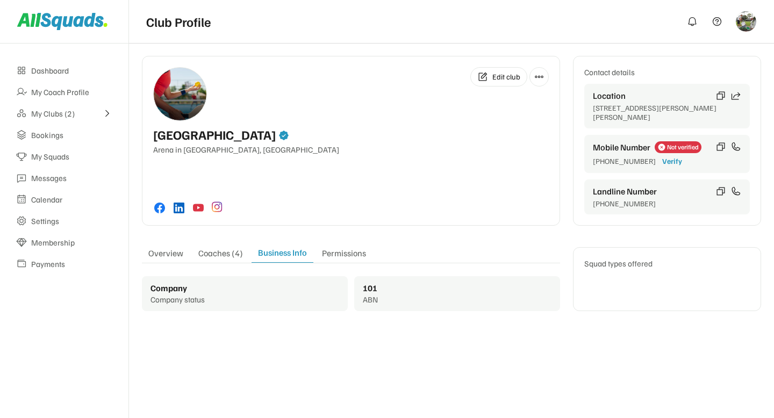
click at [160, 255] on div "Overview" at bounding box center [166, 255] width 48 height 15
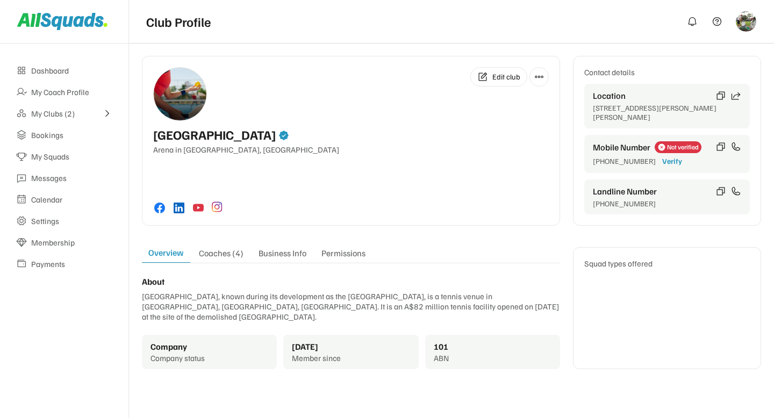
click at [285, 254] on div "Business Info" at bounding box center [282, 255] width 61 height 15
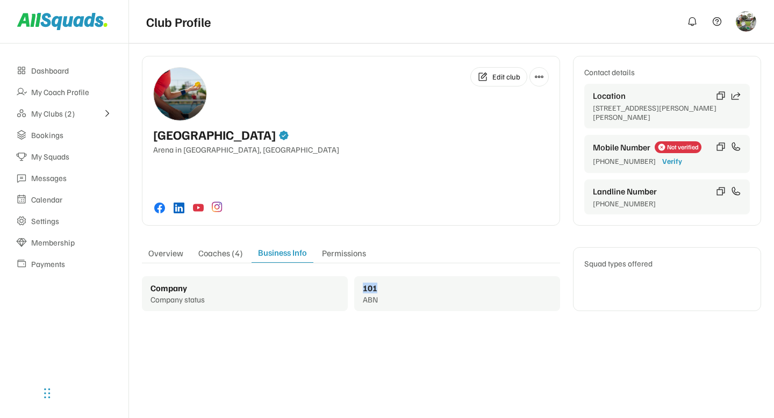
drag, startPoint x: 363, startPoint y: 290, endPoint x: 375, endPoint y: 290, distance: 12.4
click at [375, 290] on div "101" at bounding box center [370, 288] width 15 height 11
click at [366, 319] on div "Edit club [GEOGRAPHIC_DATA] in [GEOGRAPHIC_DATA], [GEOGRAPHIC_DATA] Contact det…" at bounding box center [451, 189] width 619 height 266
click at [347, 254] on div "Permissions" at bounding box center [344, 255] width 57 height 15
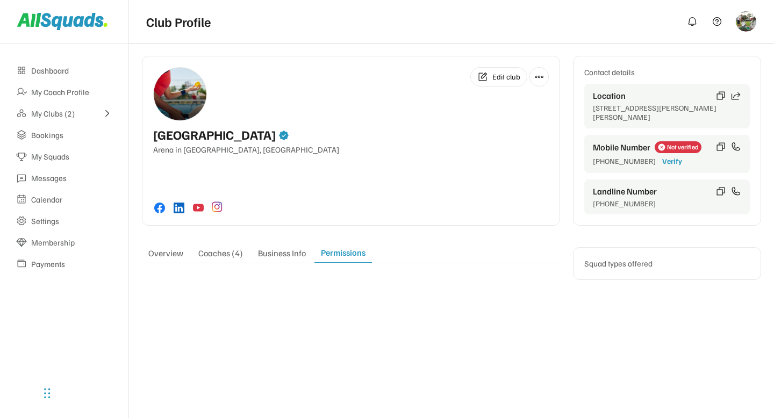
click at [297, 251] on div "Business Info" at bounding box center [282, 255] width 61 height 15
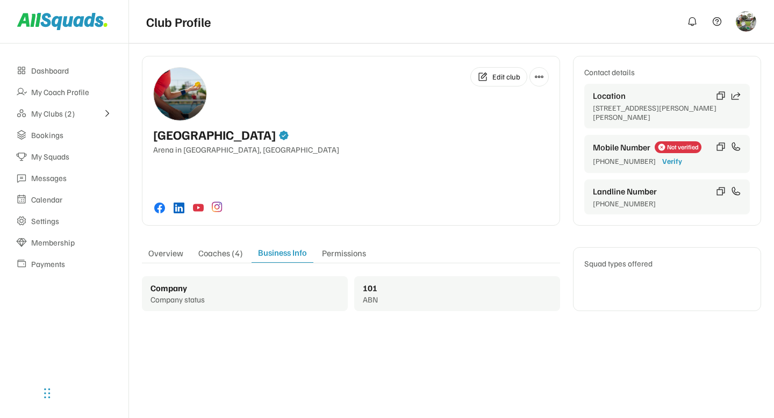
click at [286, 200] on div "Edit club [GEOGRAPHIC_DATA] in [GEOGRAPHIC_DATA], [GEOGRAPHIC_DATA]" at bounding box center [351, 141] width 418 height 170
click at [341, 252] on div "Permissions" at bounding box center [344, 255] width 57 height 15
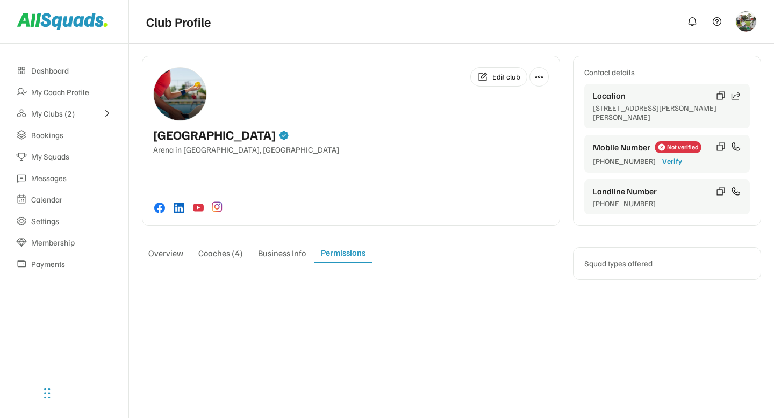
click at [287, 255] on div "Business Info" at bounding box center [282, 255] width 61 height 15
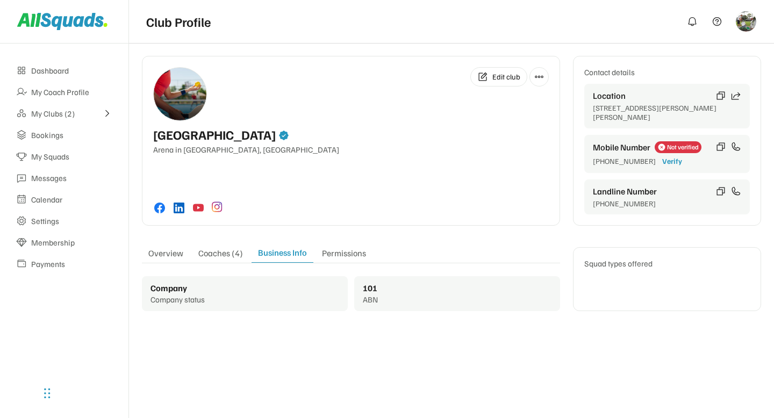
click at [324, 199] on div "Edit club [GEOGRAPHIC_DATA] in [GEOGRAPHIC_DATA], [GEOGRAPHIC_DATA]" at bounding box center [351, 141] width 418 height 170
click at [364, 90] on div "Edit club" at bounding box center [351, 94] width 396 height 54
click at [220, 258] on div "Coaches (4)" at bounding box center [221, 255] width 58 height 15
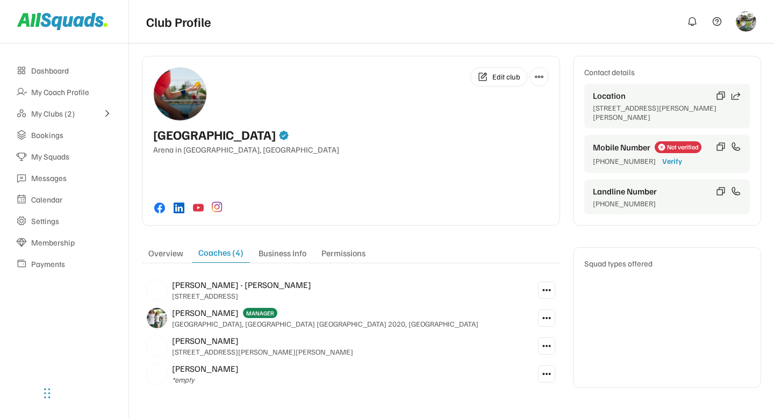
scroll to position [2, 0]
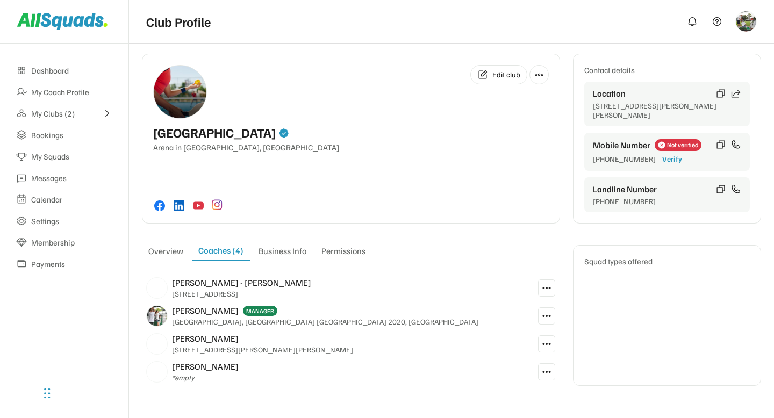
click at [545, 316] on icon at bounding box center [547, 316] width 10 height 10
click at [546, 288] on use at bounding box center [547, 288] width 10 height 10
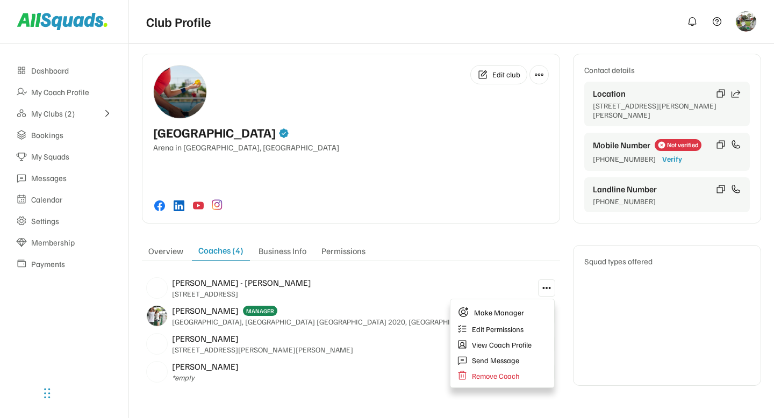
click at [423, 326] on div "[PERSON_NAME] MANAGER [GEOGRAPHIC_DATA], [GEOGRAPHIC_DATA] [GEOGRAPHIC_DATA] 20…" at bounding box center [337, 316] width 391 height 28
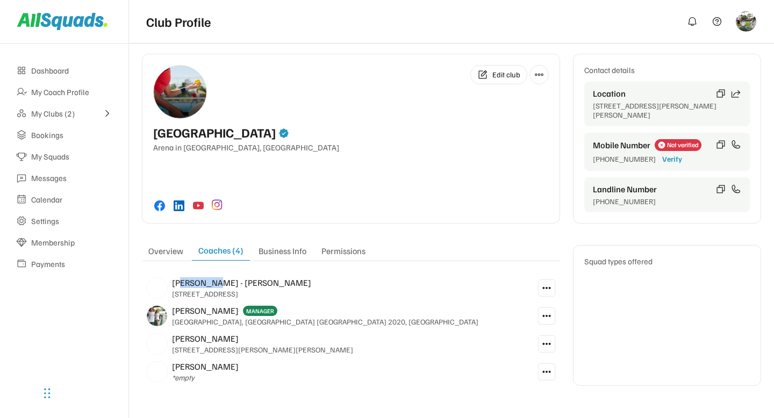
drag, startPoint x: 178, startPoint y: 286, endPoint x: 206, endPoint y: 286, distance: 28.5
click at [206, 286] on div "[PERSON_NAME] - [PERSON_NAME]" at bounding box center [241, 282] width 139 height 11
click at [247, 284] on div "[PERSON_NAME] - [PERSON_NAME] [STREET_ADDRESS]" at bounding box center [337, 288] width 391 height 28
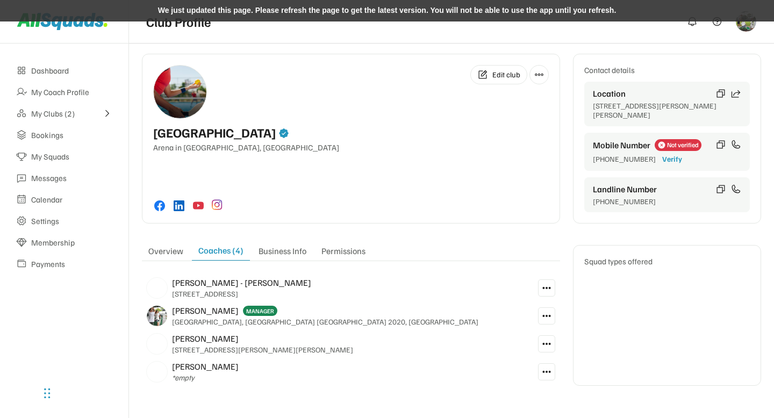
click at [308, 9] on div "We just updated this page. Please refresh the page to get the latest version. Y…" at bounding box center [387, 11] width 774 height 22
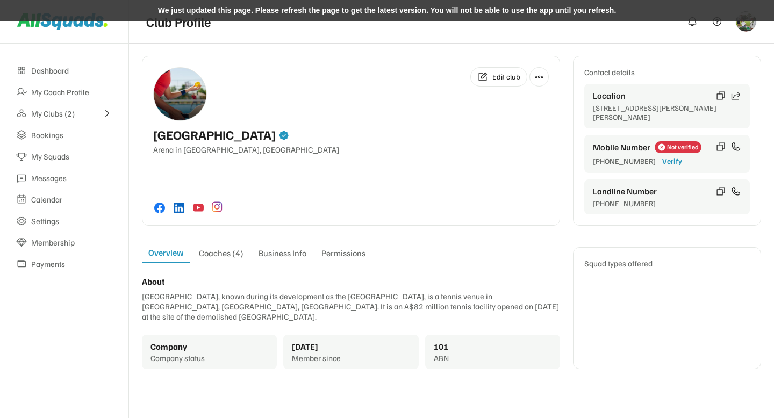
click at [201, 12] on div "We just updated this page. Please refresh the page to get the latest version. Y…" at bounding box center [387, 11] width 774 height 22
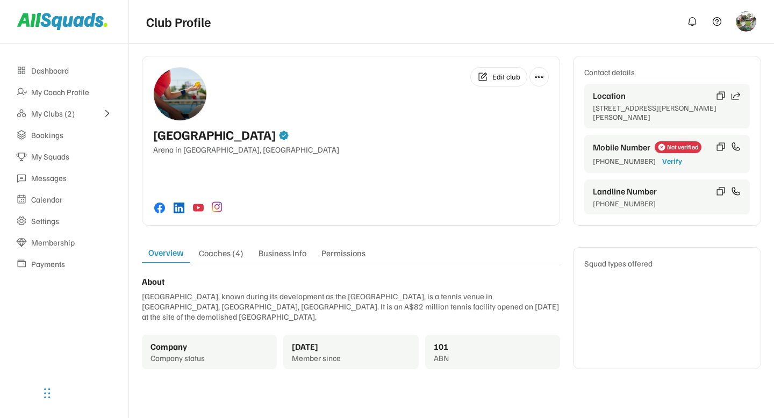
click at [224, 251] on div "Coaches (4)" at bounding box center [221, 255] width 58 height 15
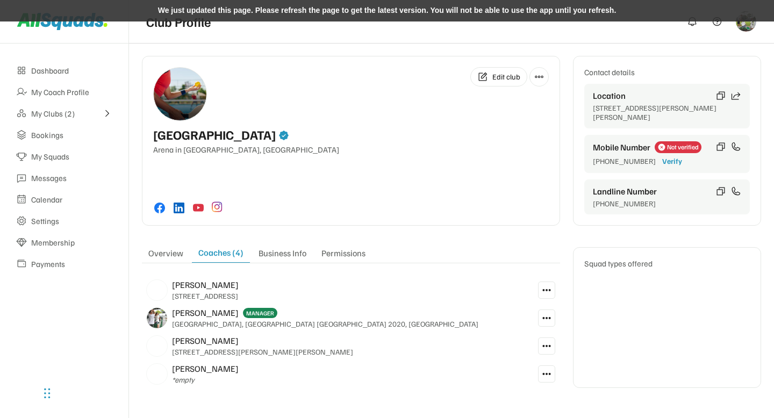
click at [360, 9] on div "We just updated this page. Please refresh the page to get the latest version. Y…" at bounding box center [387, 11] width 774 height 22
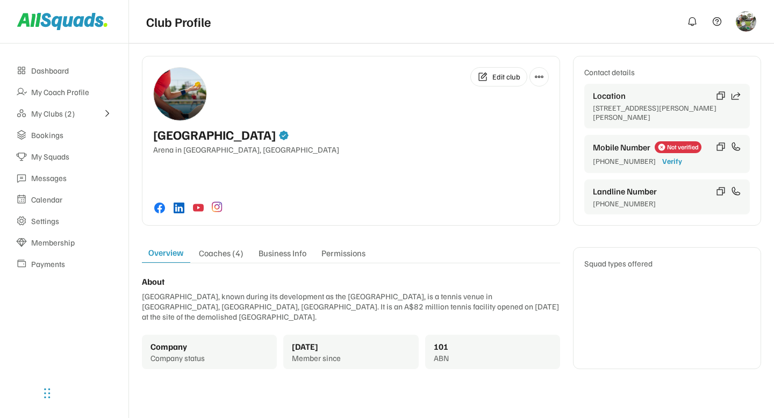
click at [221, 254] on div "Coaches (4)" at bounding box center [221, 255] width 58 height 15
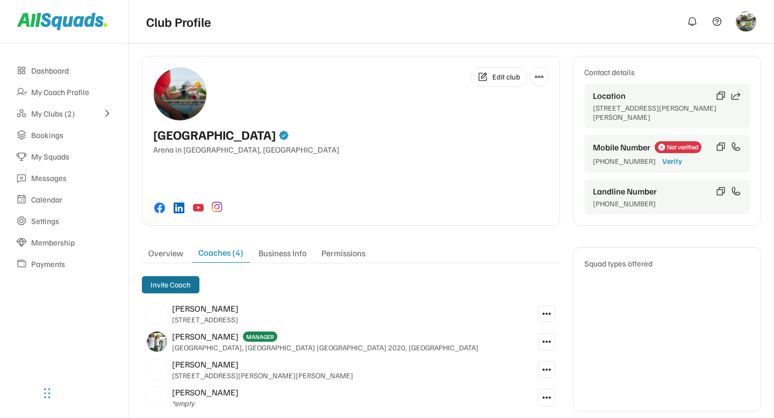
click at [166, 288] on button "Invite Coach" at bounding box center [171, 284] width 58 height 17
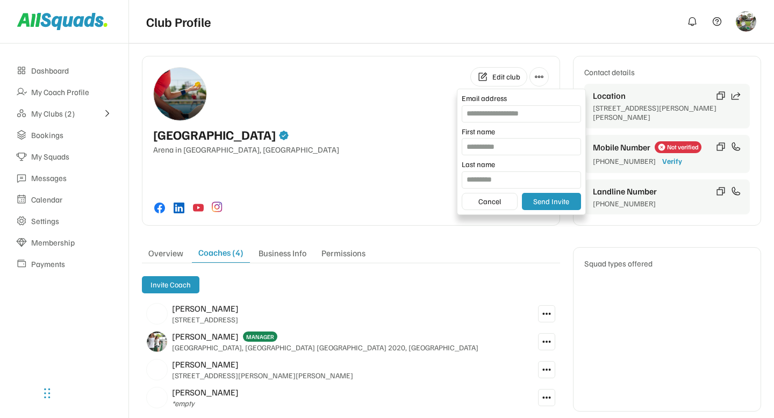
click at [511, 117] on input "email" at bounding box center [521, 113] width 119 height 17
click at [491, 147] on input "input" at bounding box center [521, 146] width 119 height 17
click at [484, 179] on input "input" at bounding box center [521, 179] width 119 height 17
click at [490, 199] on button "Cancel" at bounding box center [490, 201] width 56 height 17
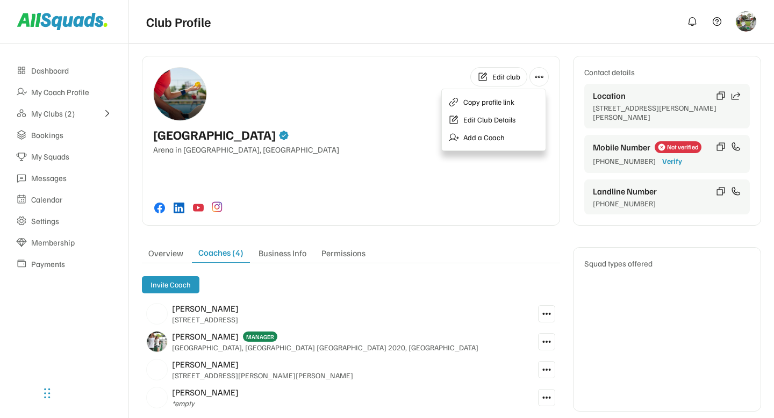
click at [456, 182] on div "Edit club [GEOGRAPHIC_DATA] in [GEOGRAPHIC_DATA], [GEOGRAPHIC_DATA]" at bounding box center [351, 141] width 418 height 170
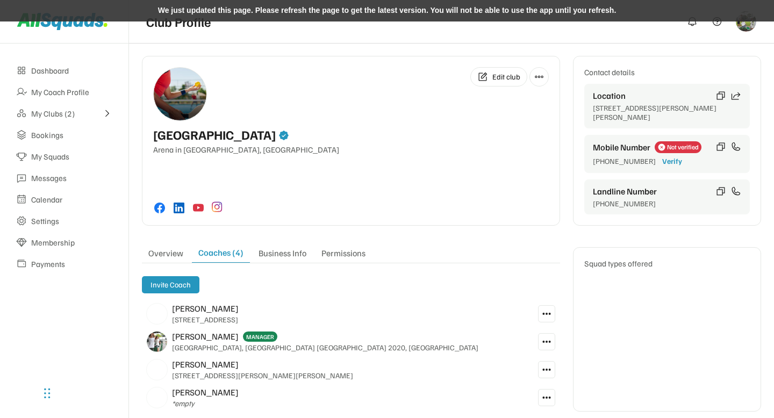
click at [375, 8] on div "We just updated this page. Please refresh the page to get the latest version. Y…" at bounding box center [387, 11] width 774 height 22
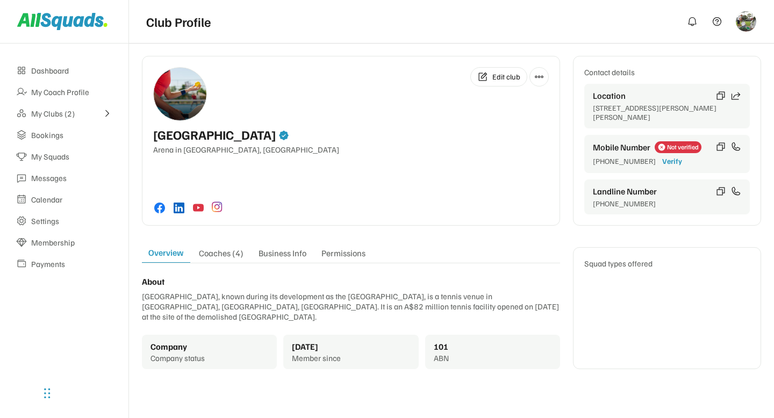
click at [214, 261] on div "Coaches (4)" at bounding box center [221, 255] width 58 height 15
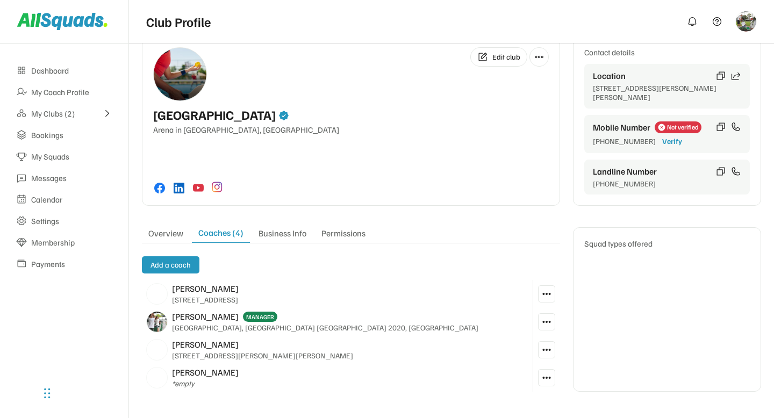
scroll to position [23, 0]
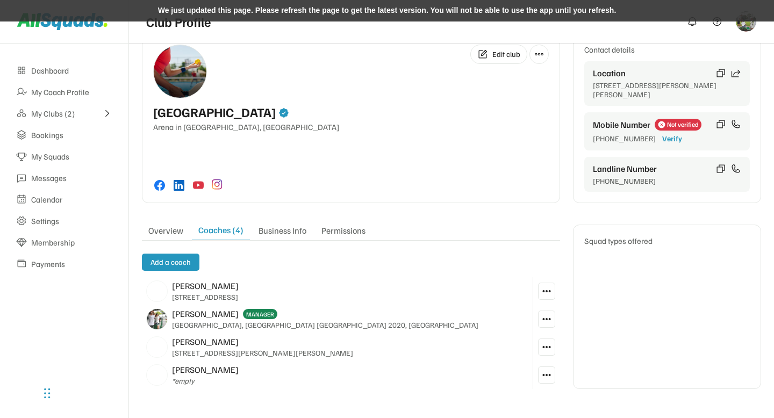
click at [381, 9] on div "We just updated this page. Please refresh the page to get the latest version. Y…" at bounding box center [387, 11] width 774 height 22
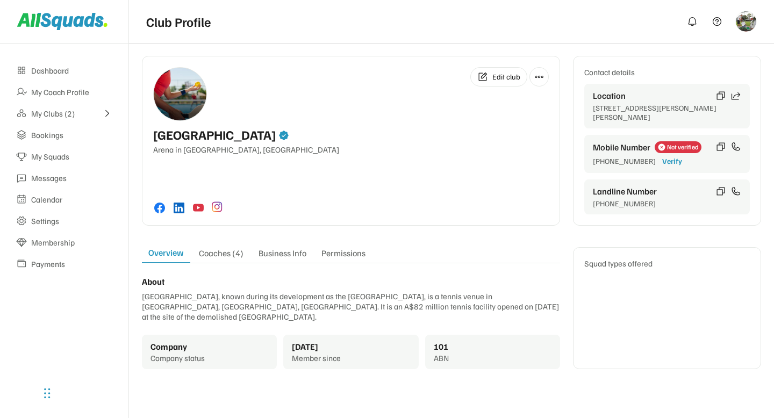
click at [220, 256] on div "Coaches (4)" at bounding box center [221, 255] width 58 height 15
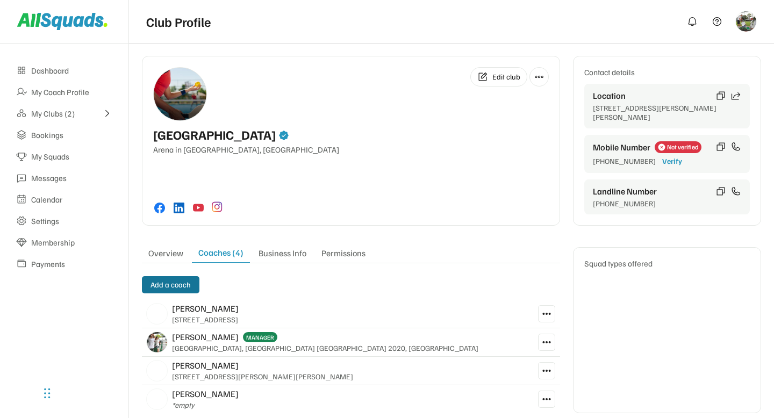
click at [182, 286] on button "Add a coach" at bounding box center [171, 284] width 58 height 17
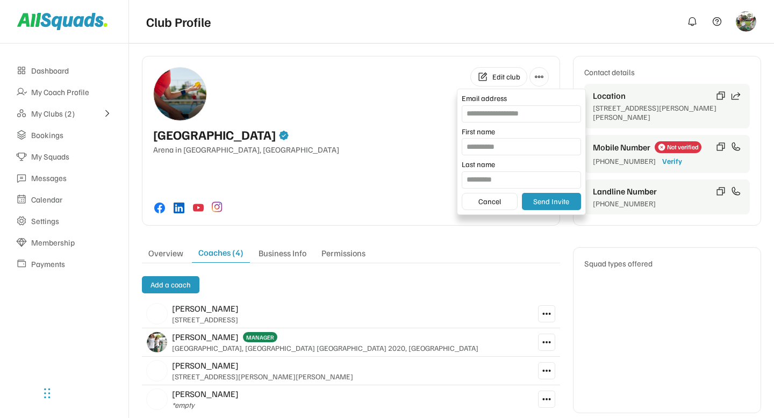
click at [482, 111] on input "email" at bounding box center [521, 113] width 119 height 17
click at [478, 145] on input "input" at bounding box center [521, 146] width 119 height 17
click at [475, 179] on input "input" at bounding box center [521, 179] width 119 height 17
click at [483, 207] on button "Cancel" at bounding box center [490, 201] width 56 height 17
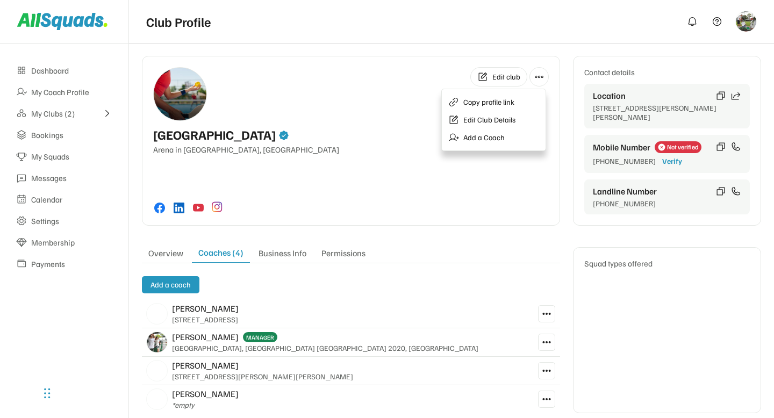
click at [385, 195] on div "Edit club Queensland Tennis Centre Arena in Tennyson, Australia" at bounding box center [351, 141] width 418 height 170
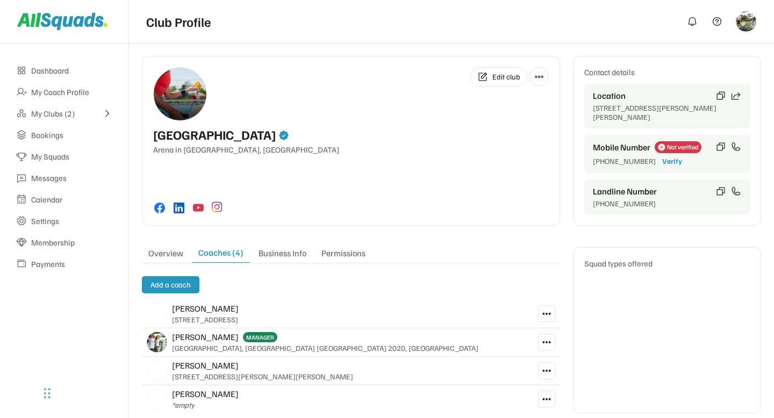
click at [546, 318] on icon at bounding box center [547, 314] width 10 height 10
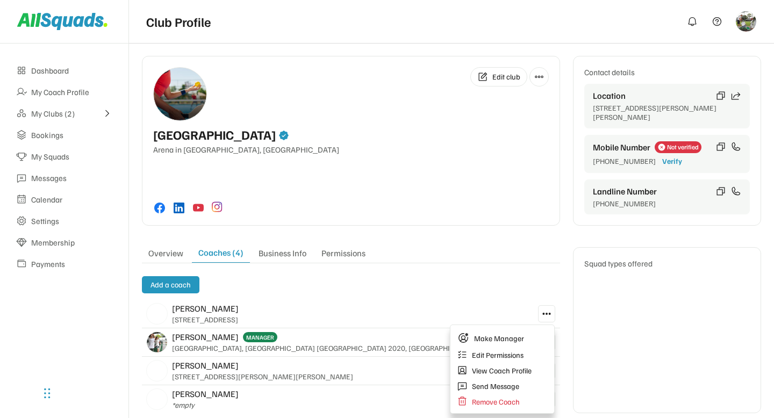
click at [447, 295] on div "Add a coach Alex Brown 10 Fifth Avenue Arlene McCoy MANAGER Sydney Airport, Mas…" at bounding box center [351, 344] width 418 height 137
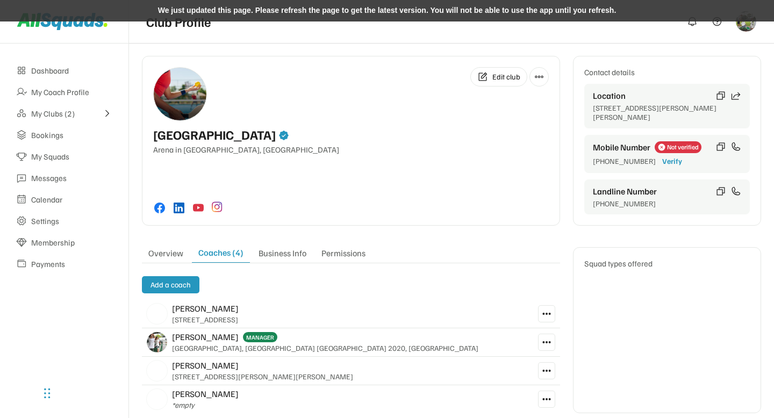
click at [413, 13] on div "We just updated this page. Please refresh the page to get the latest version. Y…" at bounding box center [387, 11] width 774 height 22
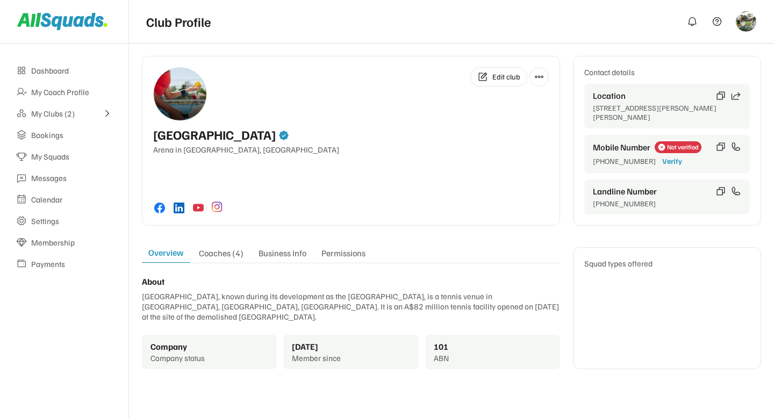
click at [241, 254] on div "Coaches (4)" at bounding box center [221, 255] width 58 height 15
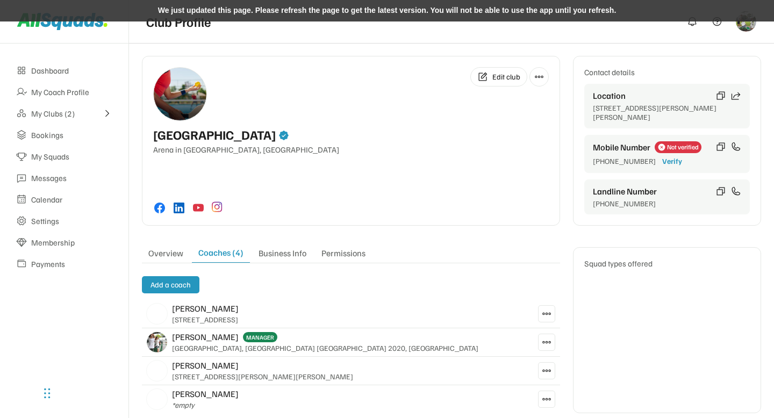
click at [390, 19] on div "We just updated this page. Please refresh the page to get the latest version. Y…" at bounding box center [387, 11] width 774 height 22
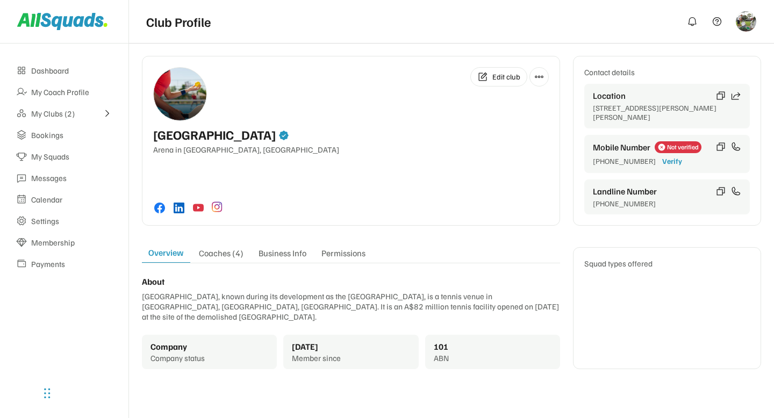
click at [371, 187] on div "Edit club [GEOGRAPHIC_DATA] in [GEOGRAPHIC_DATA], [GEOGRAPHIC_DATA]" at bounding box center [351, 141] width 418 height 170
click at [341, 253] on div "Permissions" at bounding box center [343, 255] width 57 height 15
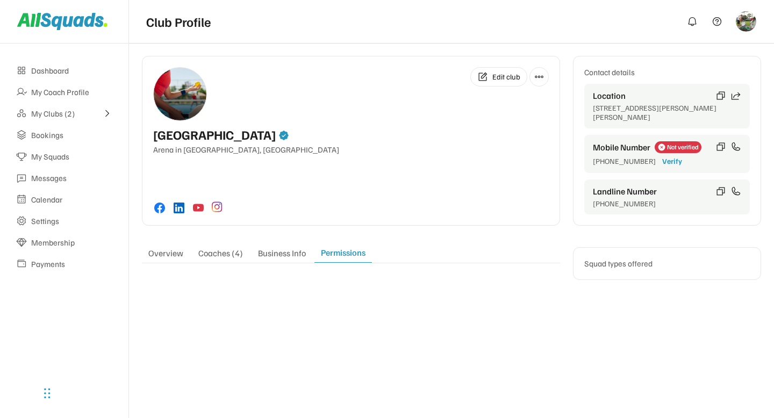
click at [225, 249] on div "Coaches (4)" at bounding box center [221, 255] width 58 height 15
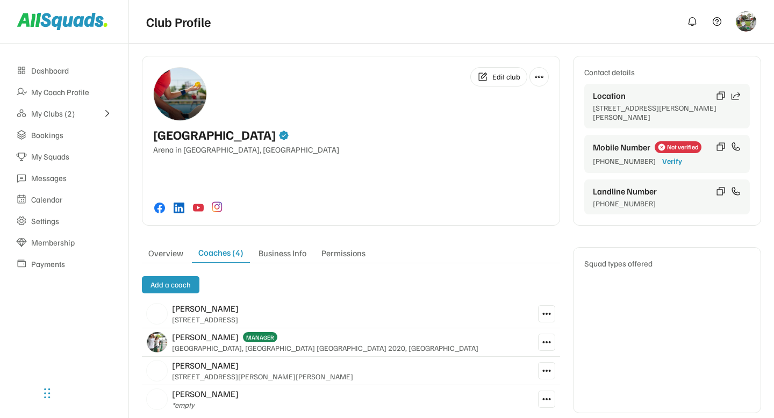
scroll to position [27, 0]
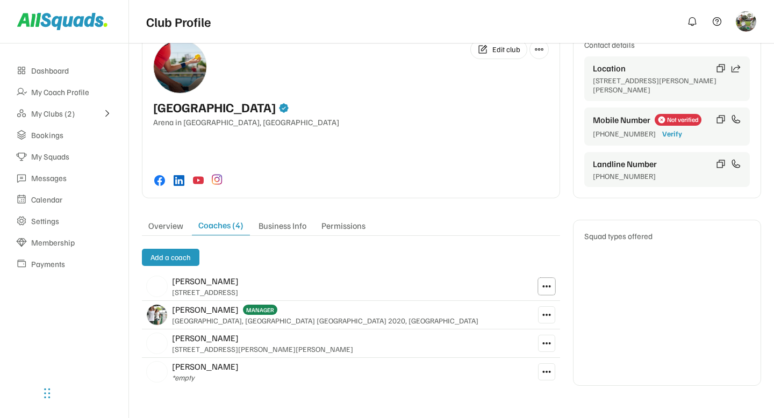
click at [544, 285] on icon at bounding box center [547, 287] width 10 height 10
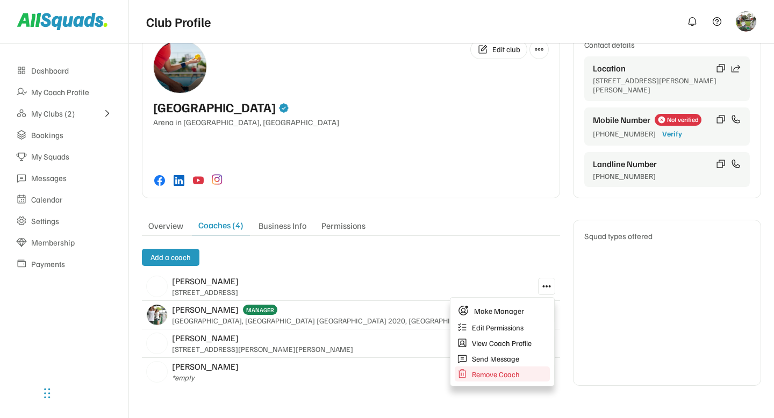
click at [496, 376] on div "Remove Coach" at bounding box center [496, 375] width 48 height 10
click at [383, 382] on div "Malik Sajawal *empty" at bounding box center [337, 372] width 391 height 28
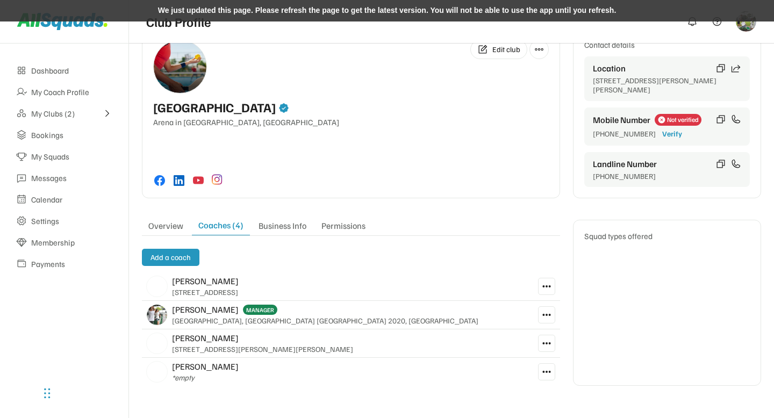
click at [360, 8] on div "We just updated this page. Please refresh the page to get the latest version. Y…" at bounding box center [387, 11] width 774 height 22
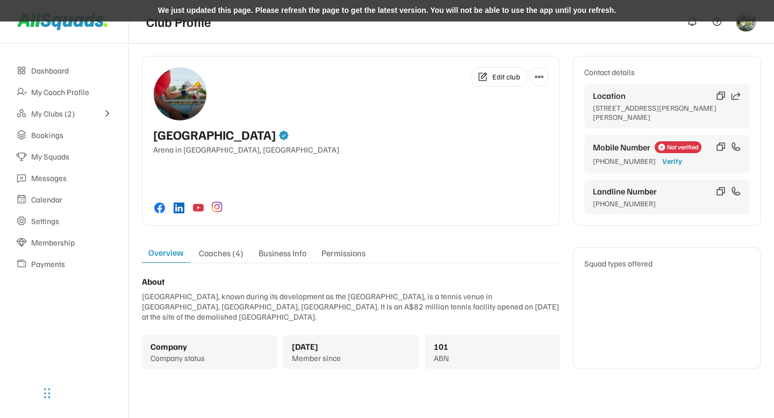
click at [392, 11] on div "We just updated this page. Please refresh the page to get the latest version. Y…" at bounding box center [387, 11] width 774 height 22
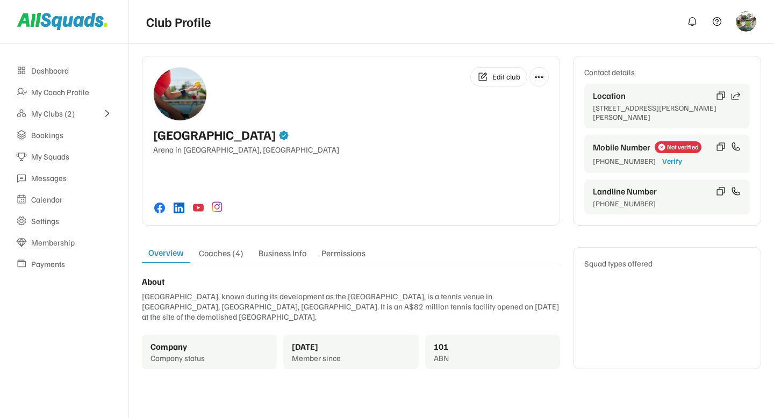
click at [225, 258] on div "Coaches (4)" at bounding box center [221, 255] width 58 height 15
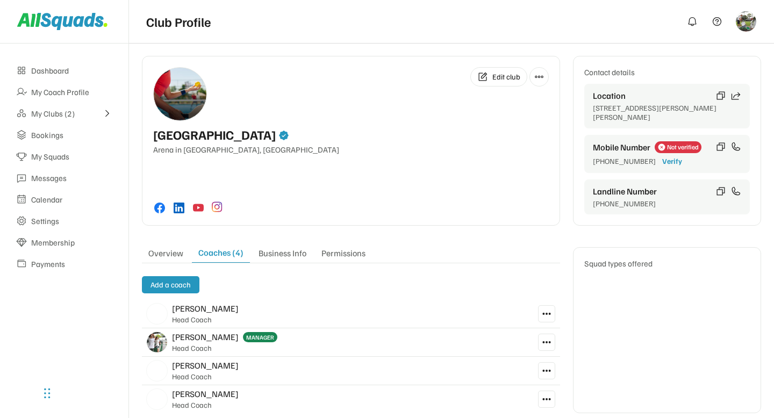
click at [544, 316] on icon at bounding box center [547, 314] width 10 height 10
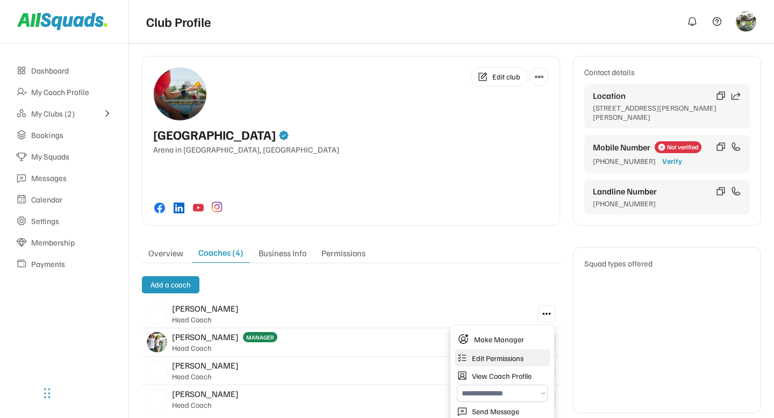
scroll to position [27, 0]
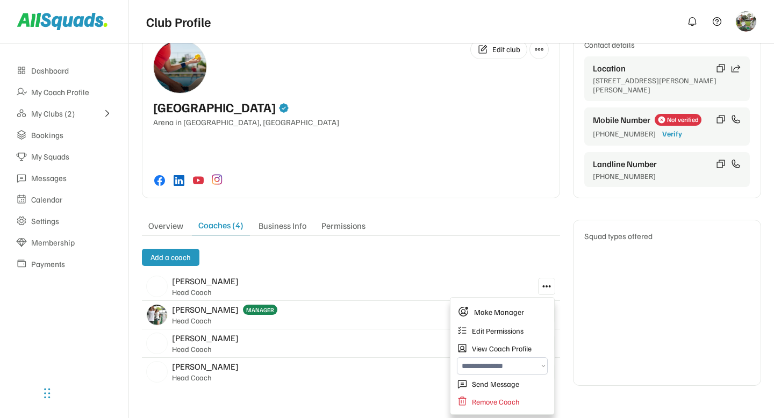
click at [499, 367] on select "**********" at bounding box center [502, 366] width 91 height 17
click at [457, 358] on select "**********" at bounding box center [502, 366] width 91 height 17
click at [502, 367] on select "**********" at bounding box center [502, 366] width 91 height 17
select select "**********"
click at [457, 358] on select "**********" at bounding box center [502, 366] width 91 height 17
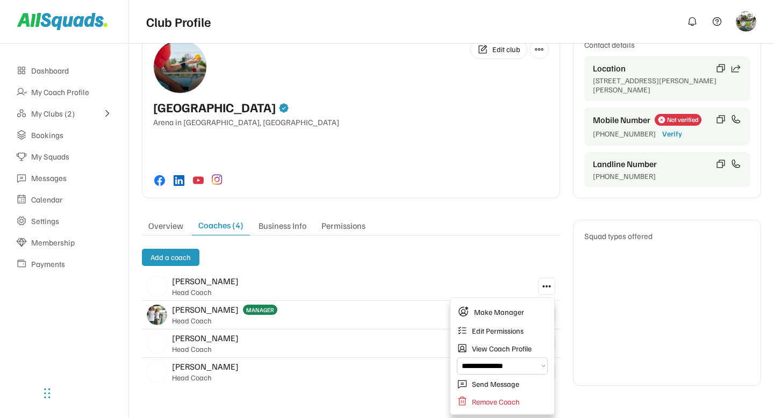
click at [403, 273] on div "Alex Brown Head Coach" at bounding box center [337, 287] width 391 height 28
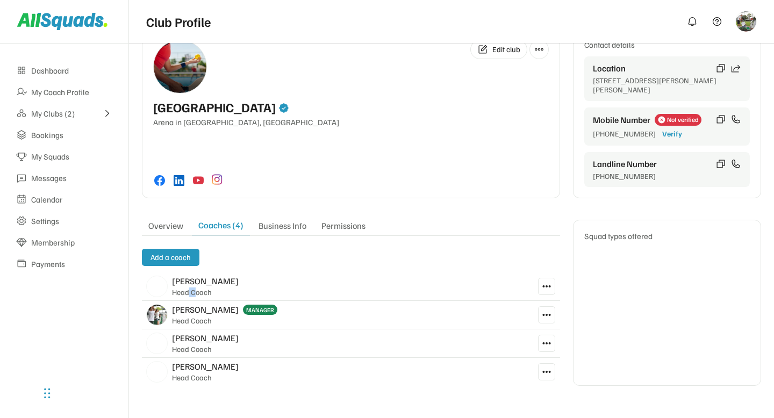
drag, startPoint x: 187, startPoint y: 294, endPoint x: 197, endPoint y: 294, distance: 9.7
click at [197, 294] on div "Head Coach" at bounding box center [192, 293] width 40 height 10
click at [302, 295] on div "Alex Brown Head Coach" at bounding box center [337, 287] width 391 height 28
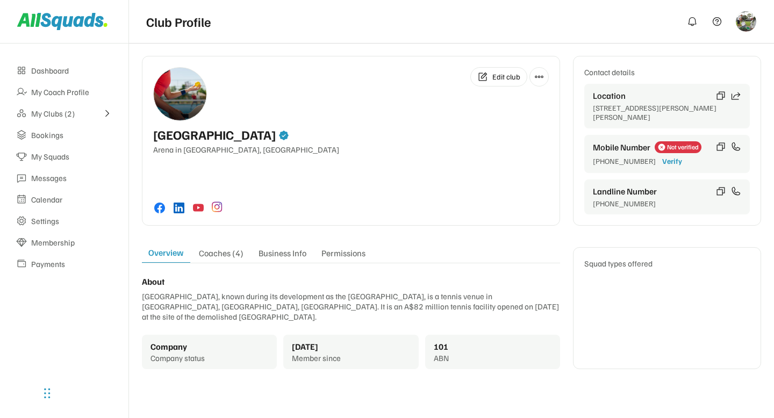
click at [221, 251] on div "Coaches (4)" at bounding box center [221, 255] width 58 height 15
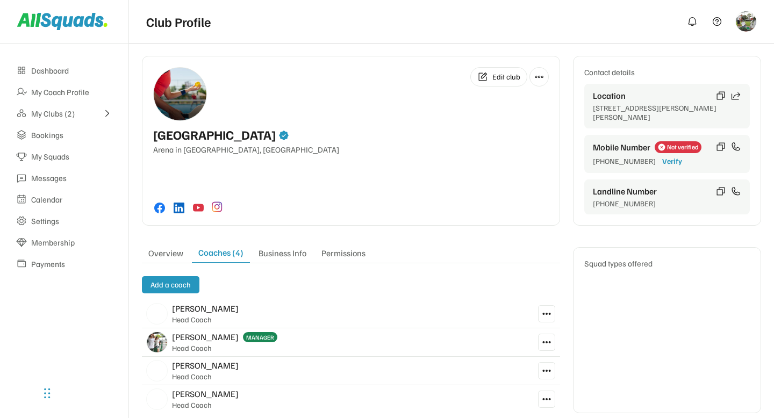
click at [549, 314] on use at bounding box center [547, 314] width 10 height 10
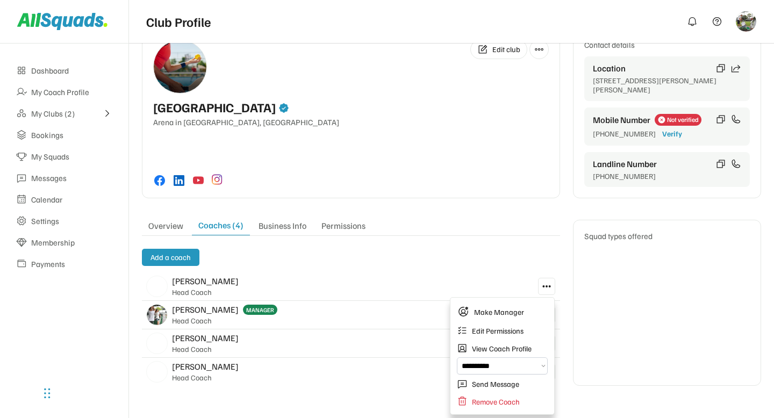
click at [487, 366] on select "**********" at bounding box center [502, 366] width 91 height 17
select select "**********"
click at [457, 358] on select "**********" at bounding box center [502, 366] width 91 height 17
click at [442, 267] on div "Add a coach Alex Brown Head Coach Arlene McCoy MANAGER Head Coach Isa Bella Hea…" at bounding box center [351, 317] width 418 height 137
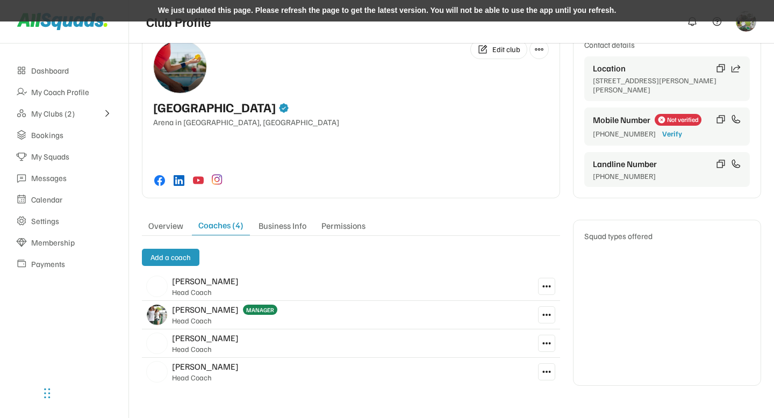
click at [389, 2] on div "We just updated this page. Please refresh the page to get the latest version. Y…" at bounding box center [387, 11] width 774 height 22
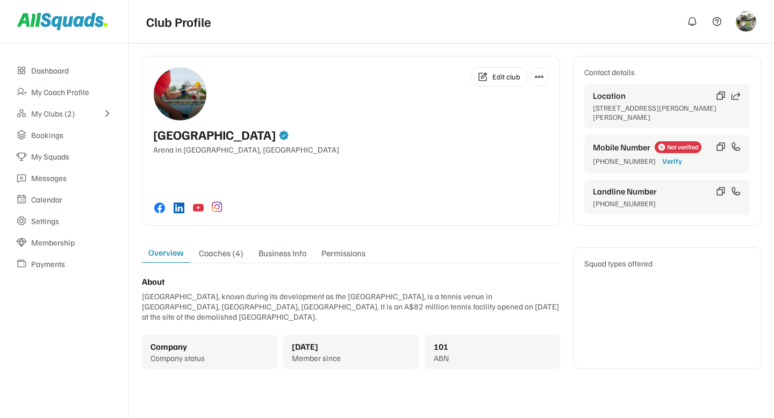
click at [223, 252] on div "Coaches (4)" at bounding box center [221, 255] width 58 height 15
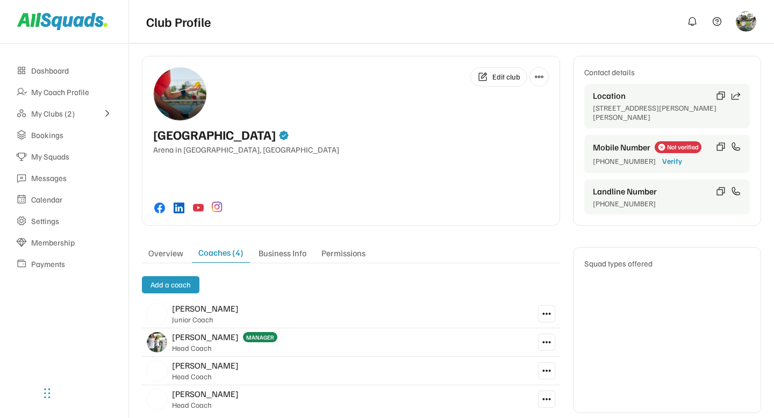
scroll to position [27, 0]
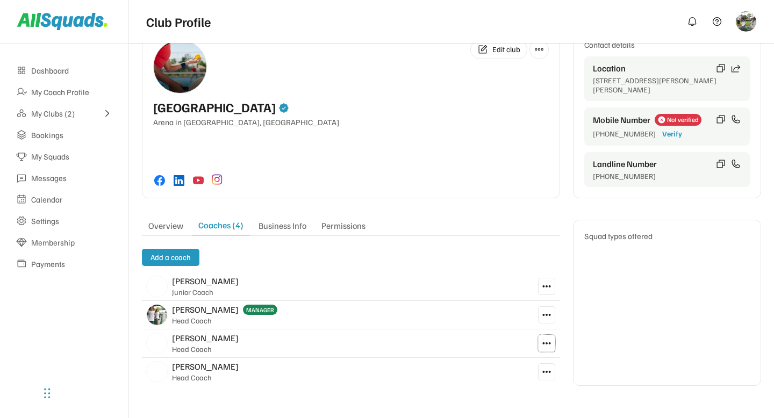
click at [548, 346] on icon at bounding box center [547, 344] width 10 height 10
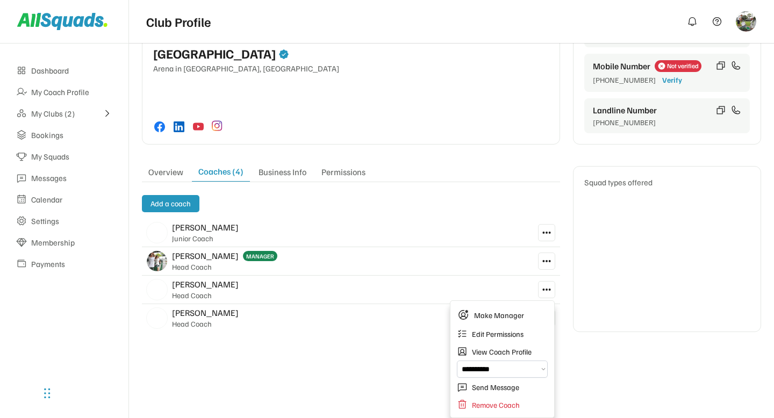
click at [490, 366] on select "**********" at bounding box center [502, 369] width 91 height 17
select select "**********"
click at [457, 361] on select "**********" at bounding box center [502, 369] width 91 height 17
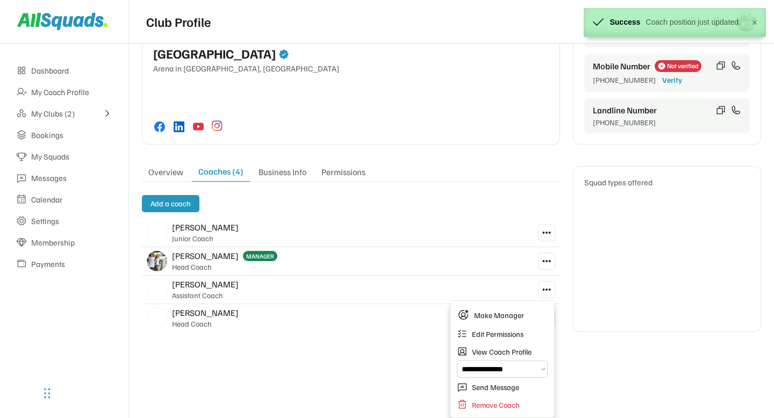
click at [360, 351] on div "Edit club Queensland Tennis Centre Arena in Tennyson, Australia Contact details…" at bounding box center [451, 163] width 645 height 403
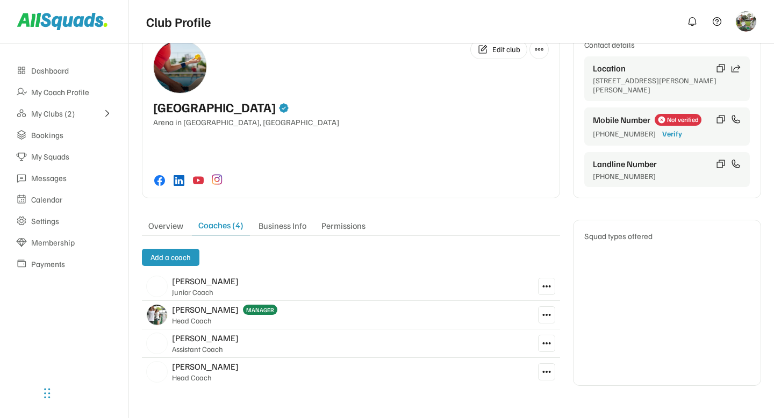
scroll to position [0, 0]
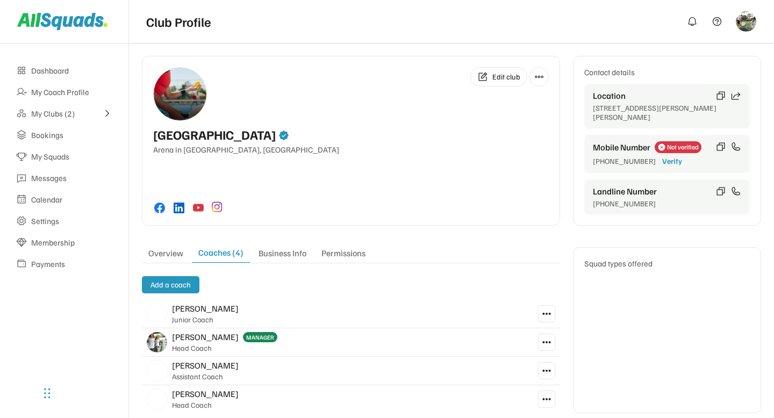
click at [406, 295] on div "Add a coach Alex Brown Junior Coach Arlene McCoy MANAGER Head Coach Isa Bella A…" at bounding box center [351, 344] width 418 height 137
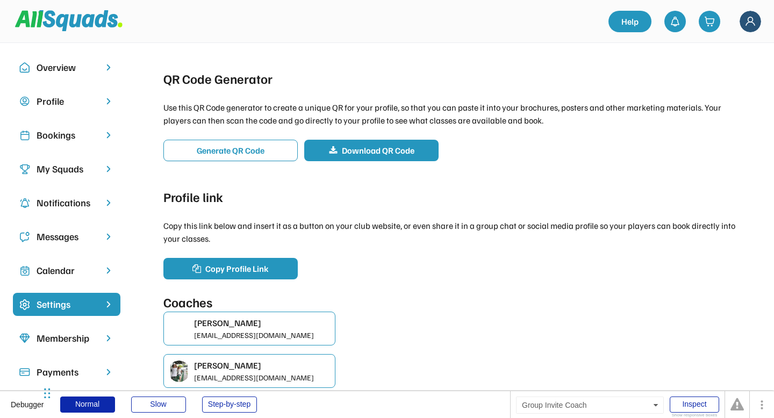
click at [373, 292] on div "Coaches [PERSON_NAME] [EMAIL_ADDRESS][DOMAIN_NAME] [PERSON_NAME] [EMAIL_ADDRESS…" at bounding box center [455, 361] width 585 height 139
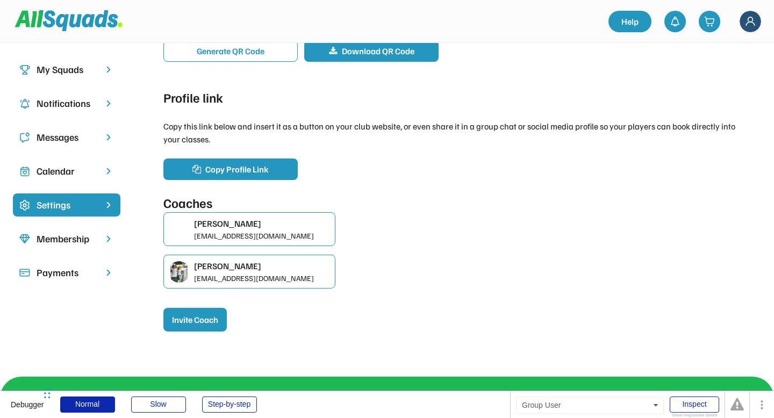
click at [255, 267] on div "[PERSON_NAME]" at bounding box center [262, 266] width 137 height 13
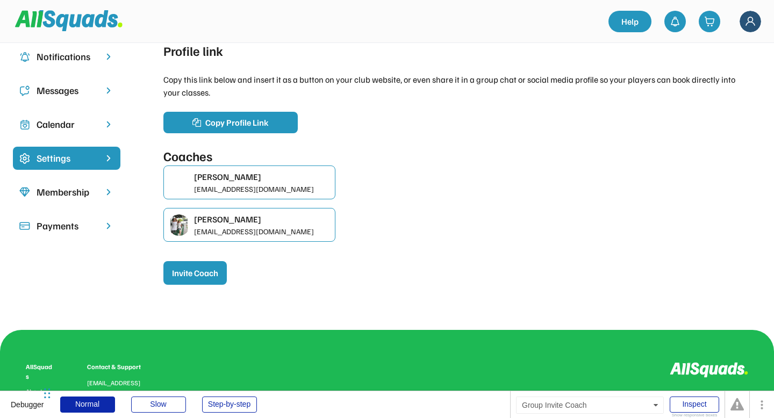
scroll to position [0, 0]
